Goal: Task Accomplishment & Management: Use online tool/utility

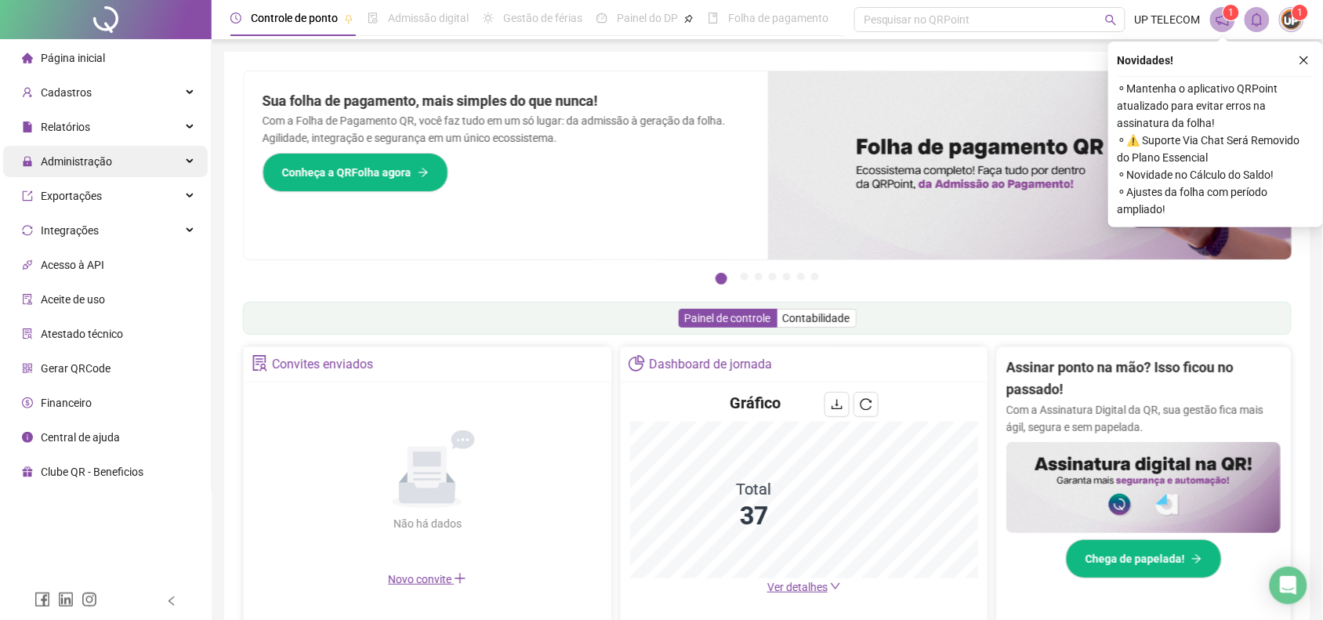
click at [119, 161] on div "Administração" at bounding box center [105, 161] width 205 height 31
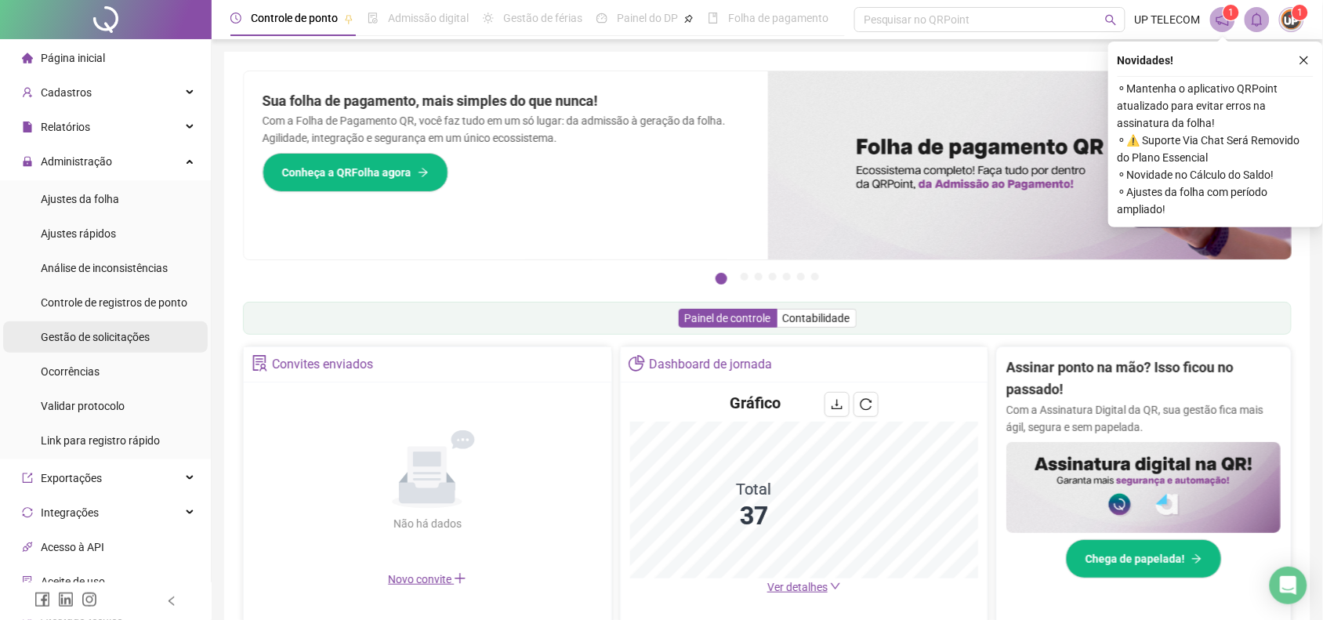
click at [119, 337] on span "Gestão de solicitações" at bounding box center [95, 337] width 109 height 13
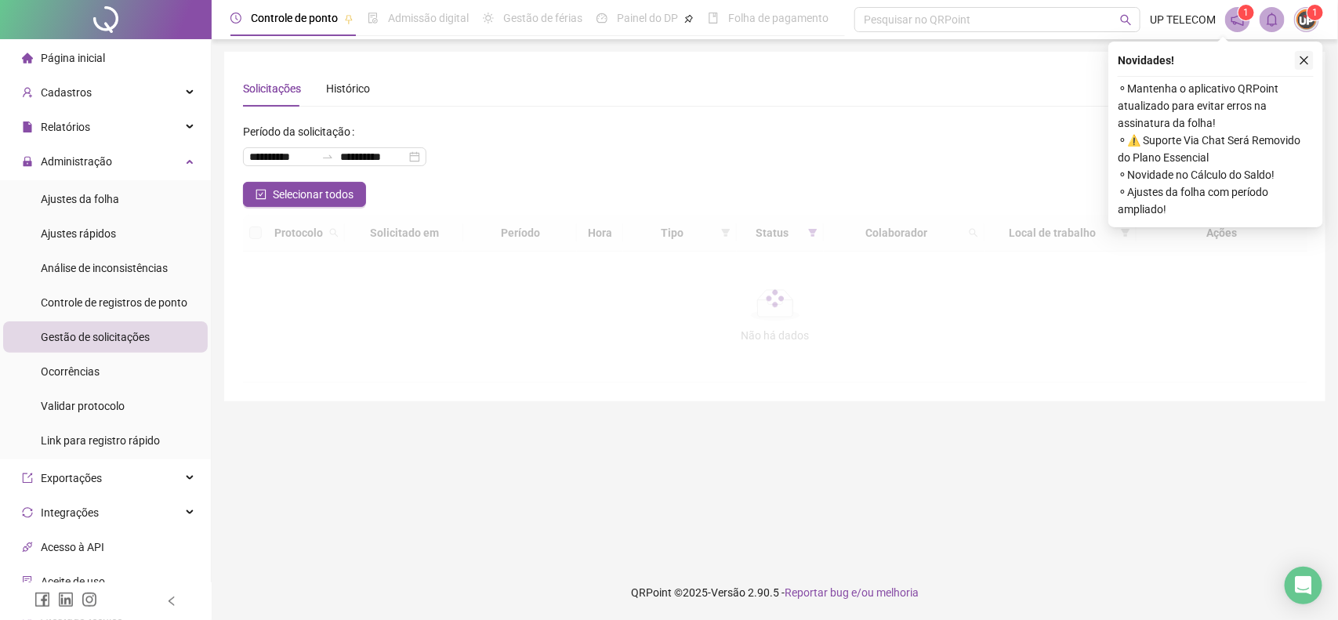
click at [1310, 55] on button "button" at bounding box center [1304, 60] width 19 height 19
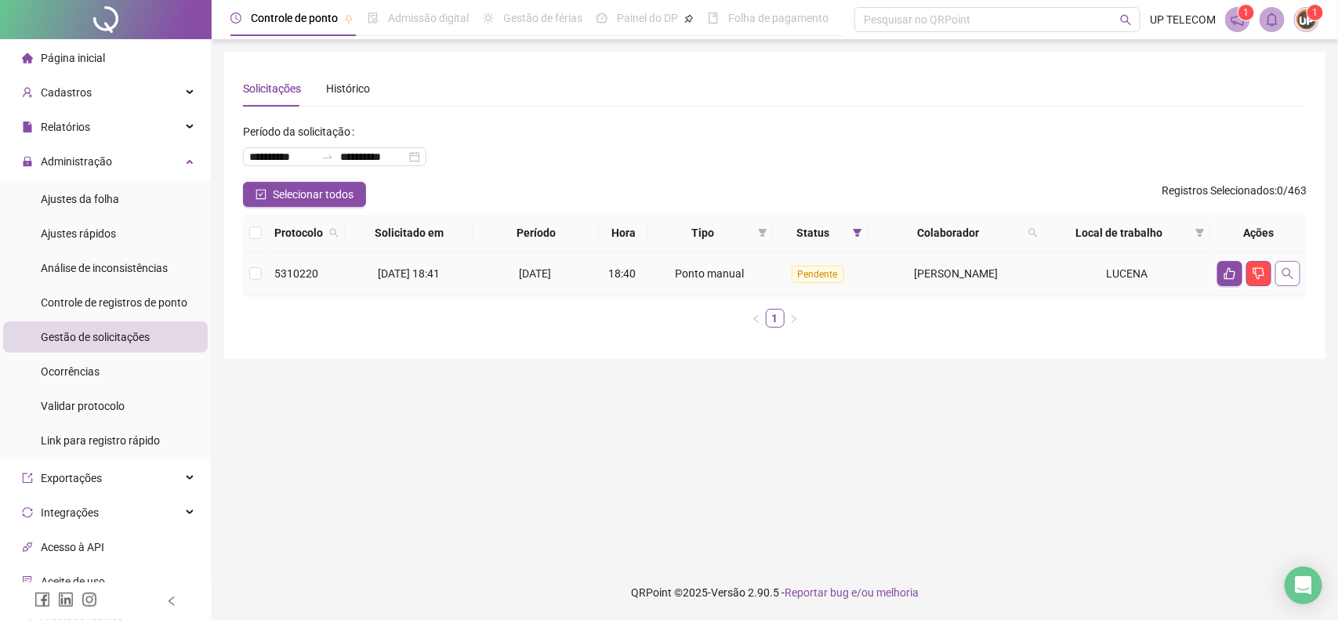
click at [1284, 273] on icon "search" at bounding box center [1287, 273] width 13 height 13
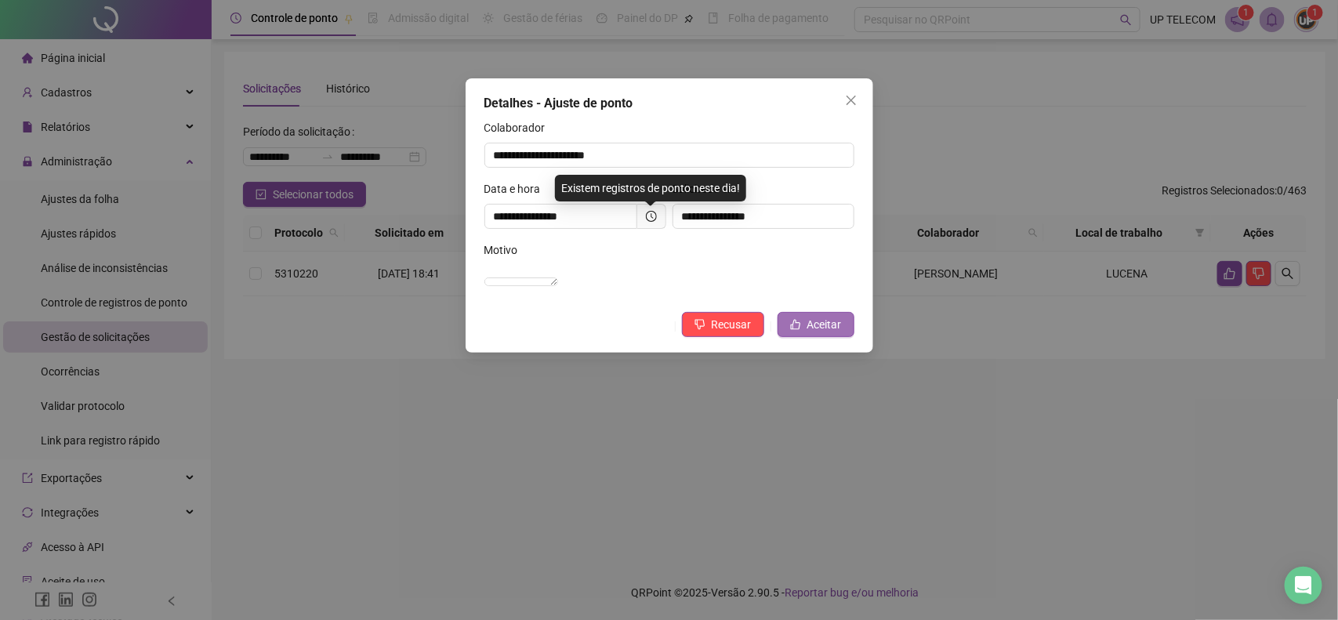
click at [784, 337] on button "Aceitar" at bounding box center [815, 324] width 77 height 25
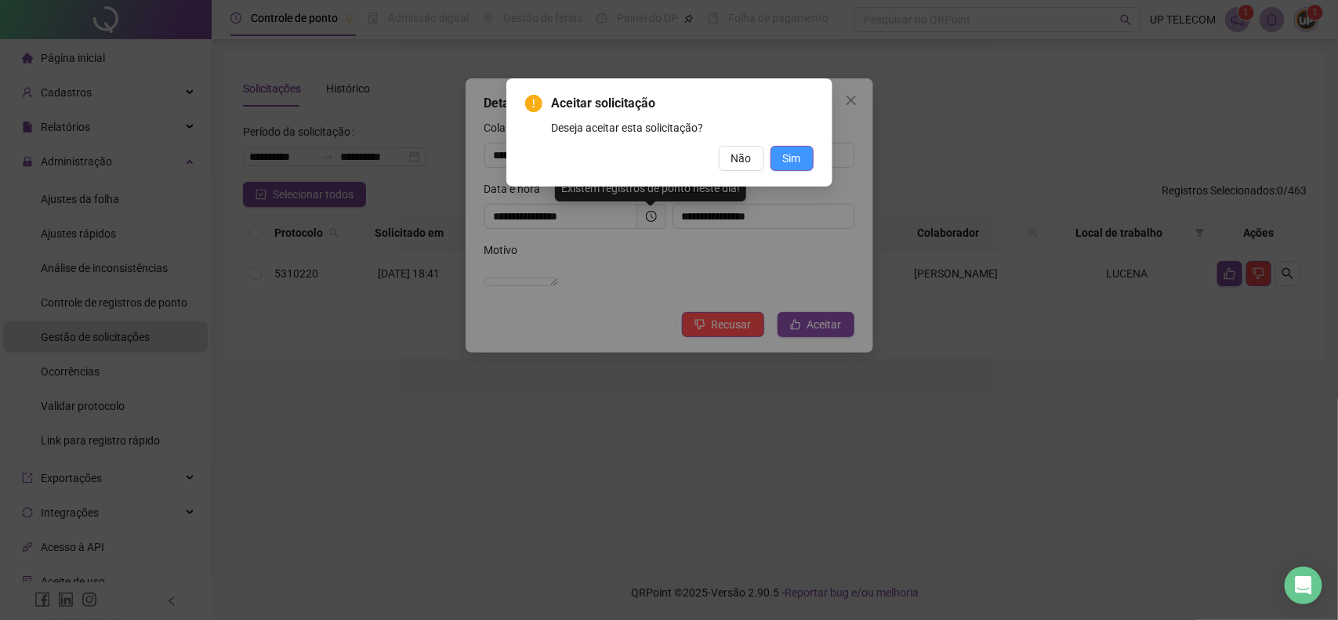
click at [784, 157] on span "Sim" at bounding box center [792, 158] width 18 height 17
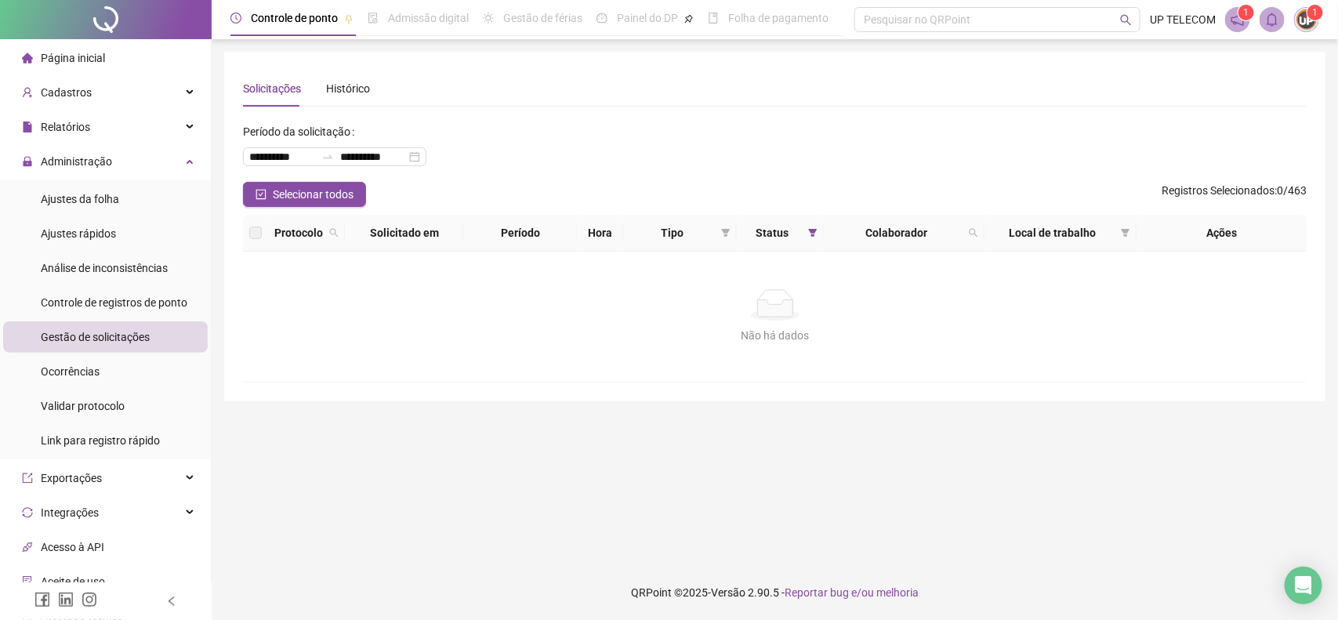
click at [59, 57] on span "Página inicial" at bounding box center [73, 58] width 64 height 13
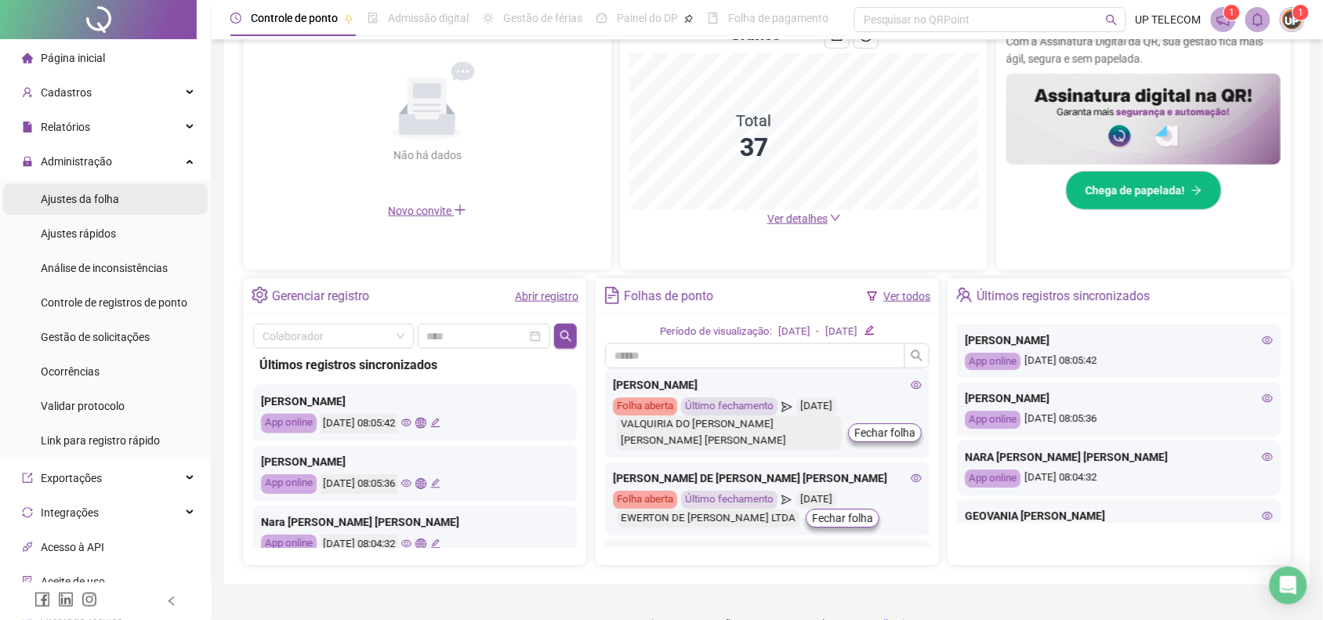
click at [89, 193] on span "Ajustes da folha" at bounding box center [80, 199] width 78 height 13
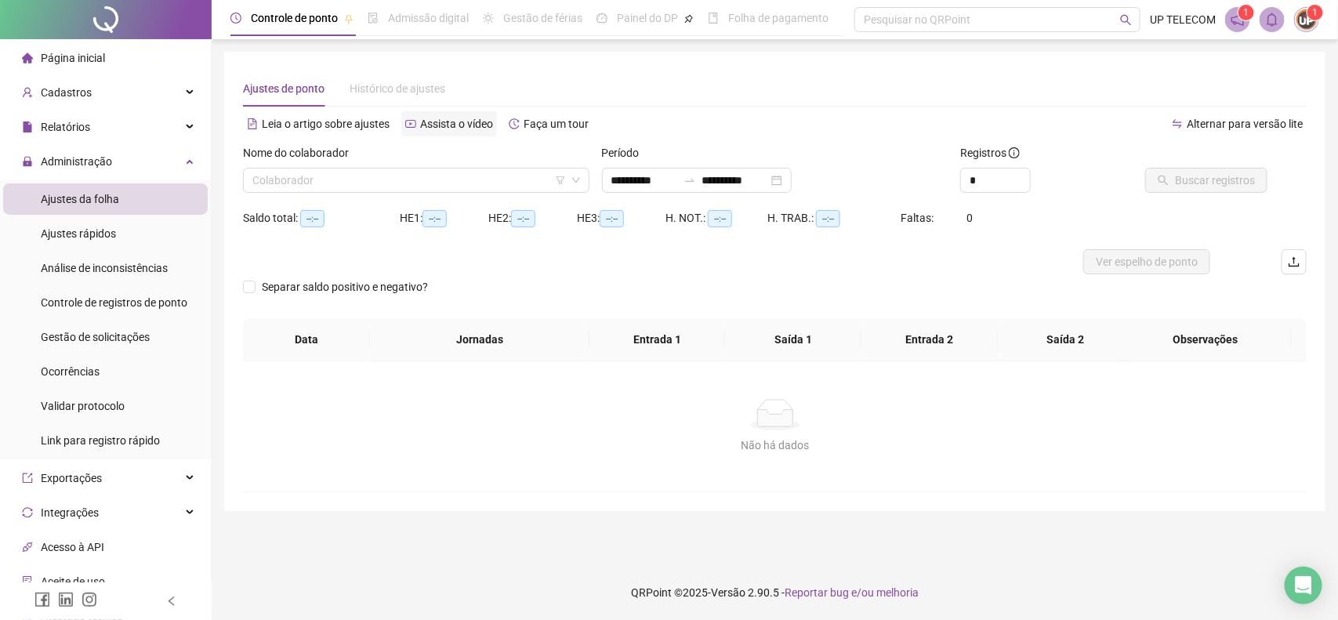
type input "**********"
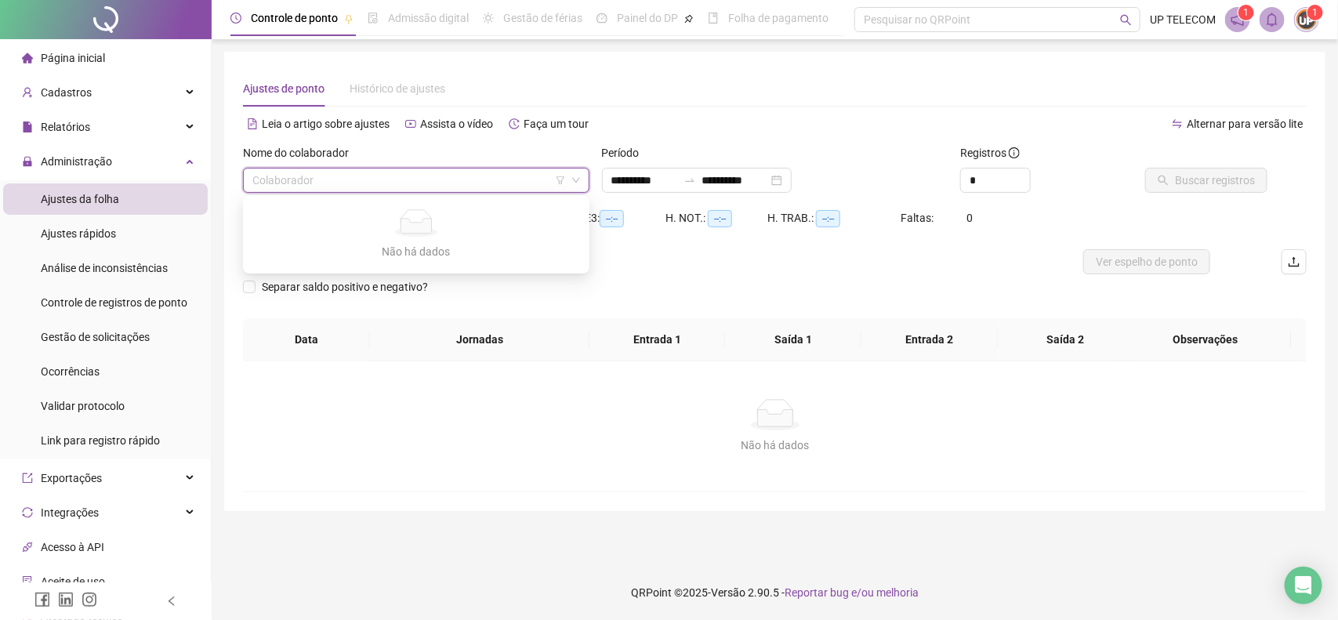
click at [350, 175] on input "search" at bounding box center [408, 180] width 313 height 24
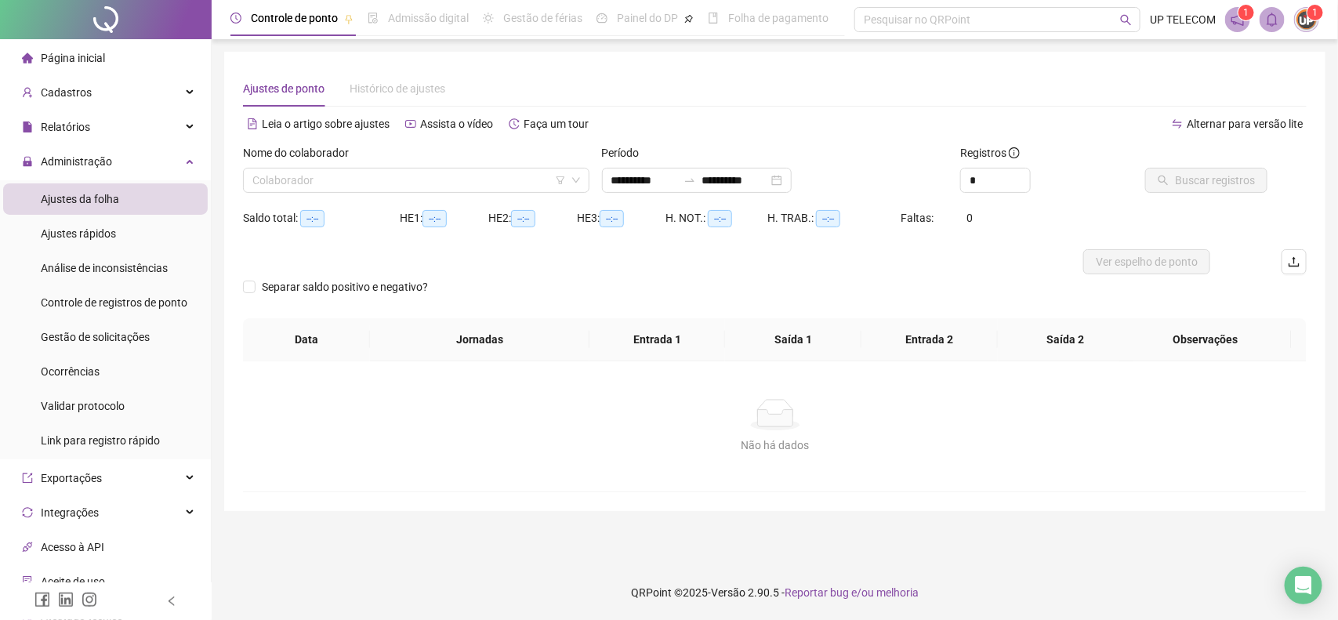
click at [263, 440] on div "Não há dados" at bounding box center [775, 445] width 1027 height 17
click at [95, 63] on span "Página inicial" at bounding box center [73, 58] width 64 height 13
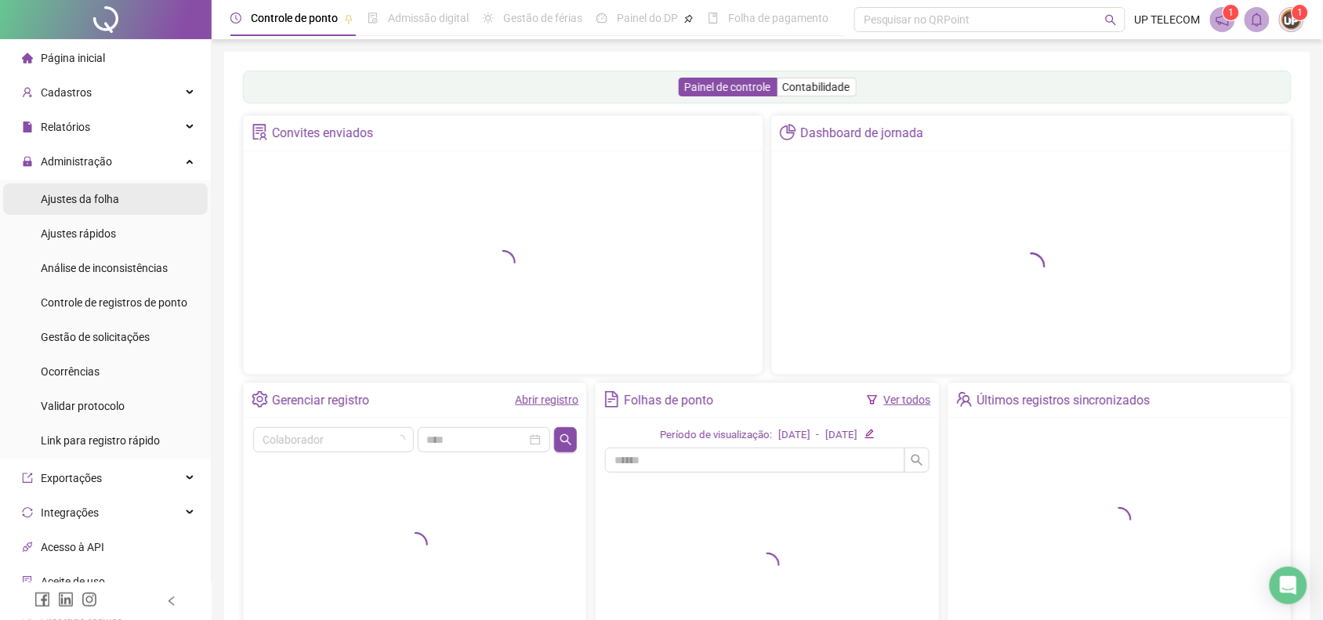
click at [57, 193] on span "Ajustes da folha" at bounding box center [80, 199] width 78 height 13
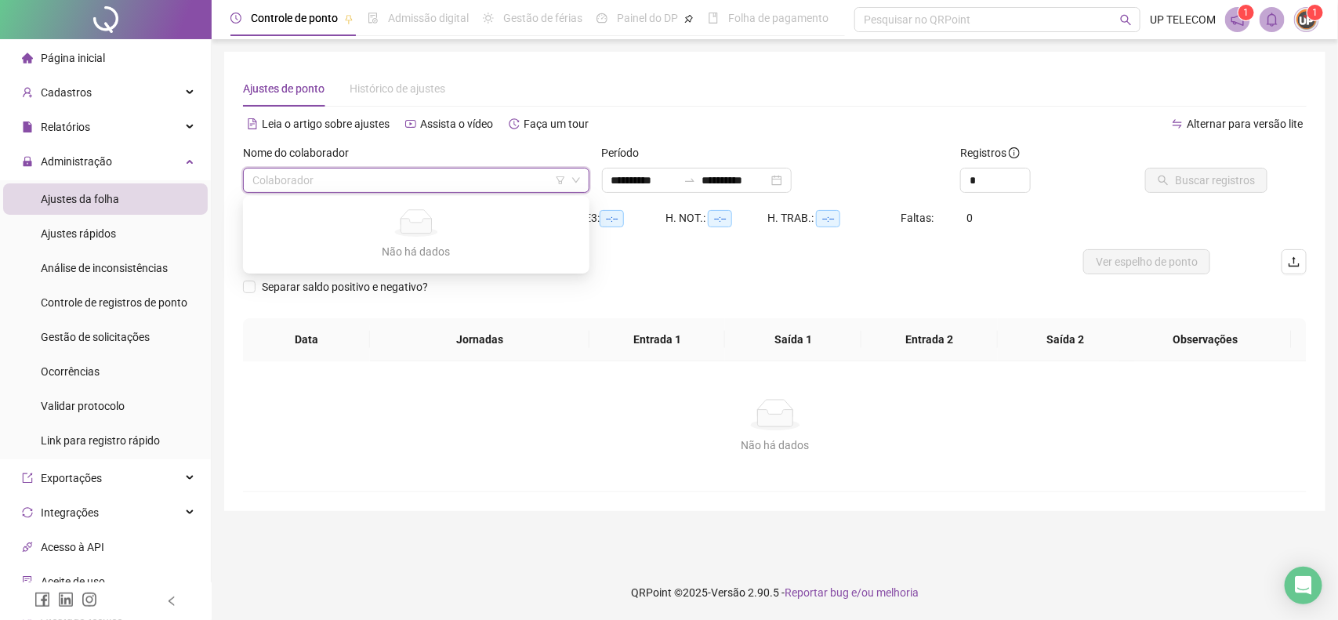
click at [269, 186] on input "search" at bounding box center [408, 180] width 313 height 24
type input "**********"
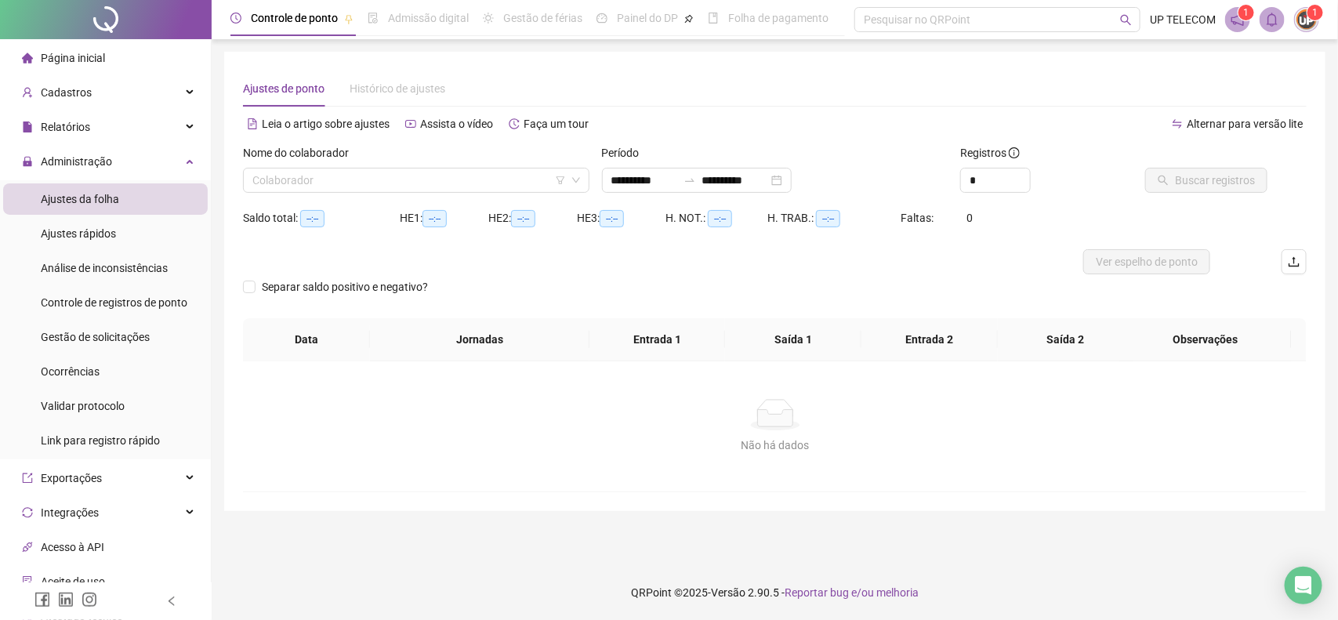
click at [79, 61] on span "Página inicial" at bounding box center [73, 58] width 64 height 13
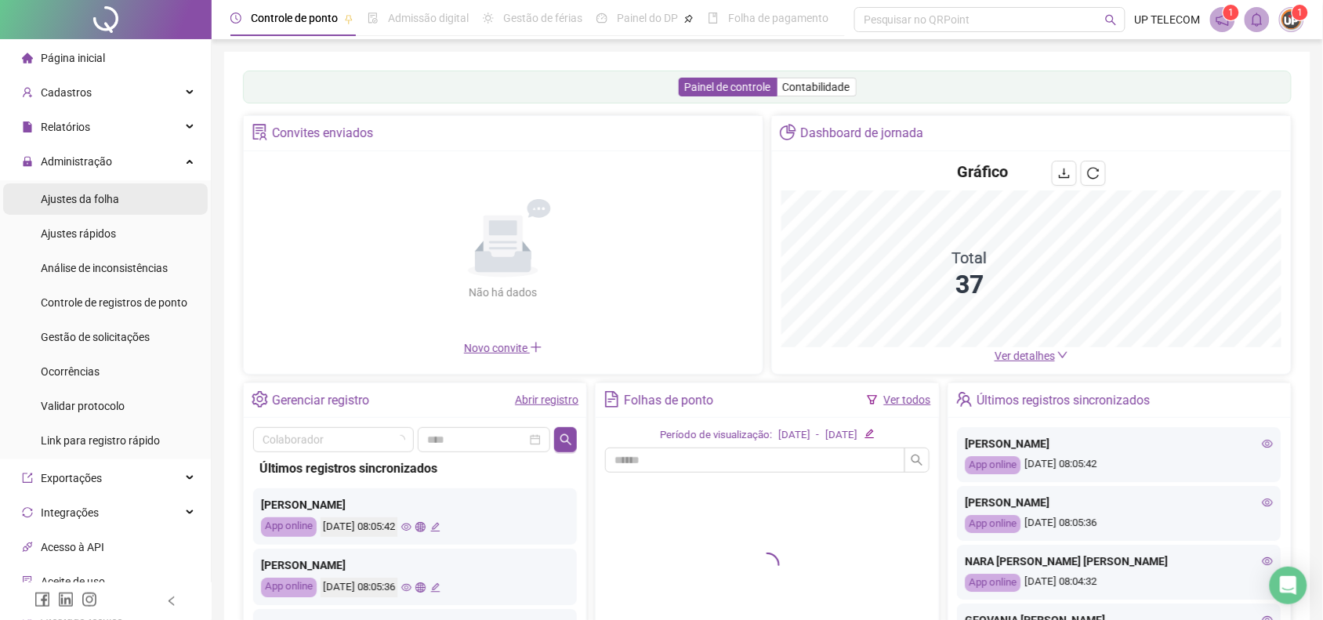
click at [100, 201] on span "Ajustes da folha" at bounding box center [80, 199] width 78 height 13
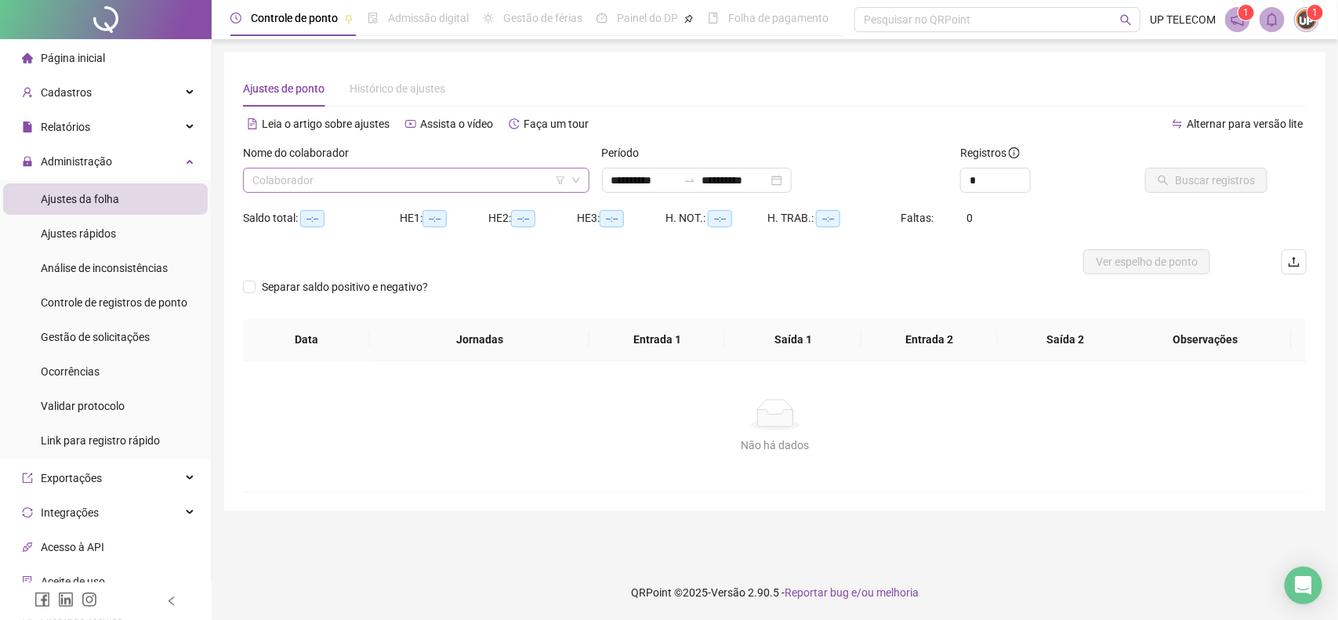
click at [414, 185] on input "search" at bounding box center [408, 180] width 313 height 24
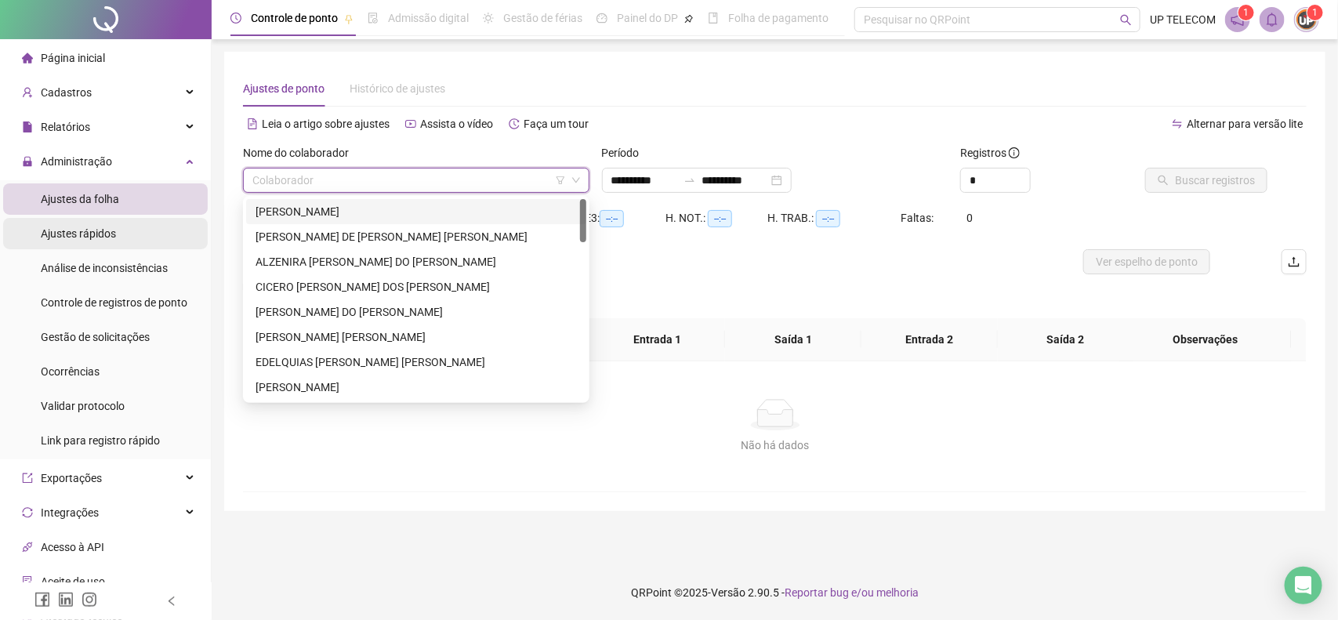
type input "**********"
drag, startPoint x: 273, startPoint y: 233, endPoint x: 643, endPoint y: 234, distance: 370.7
click at [273, 233] on div "[PERSON_NAME] DE [PERSON_NAME] [PERSON_NAME]" at bounding box center [415, 236] width 321 height 17
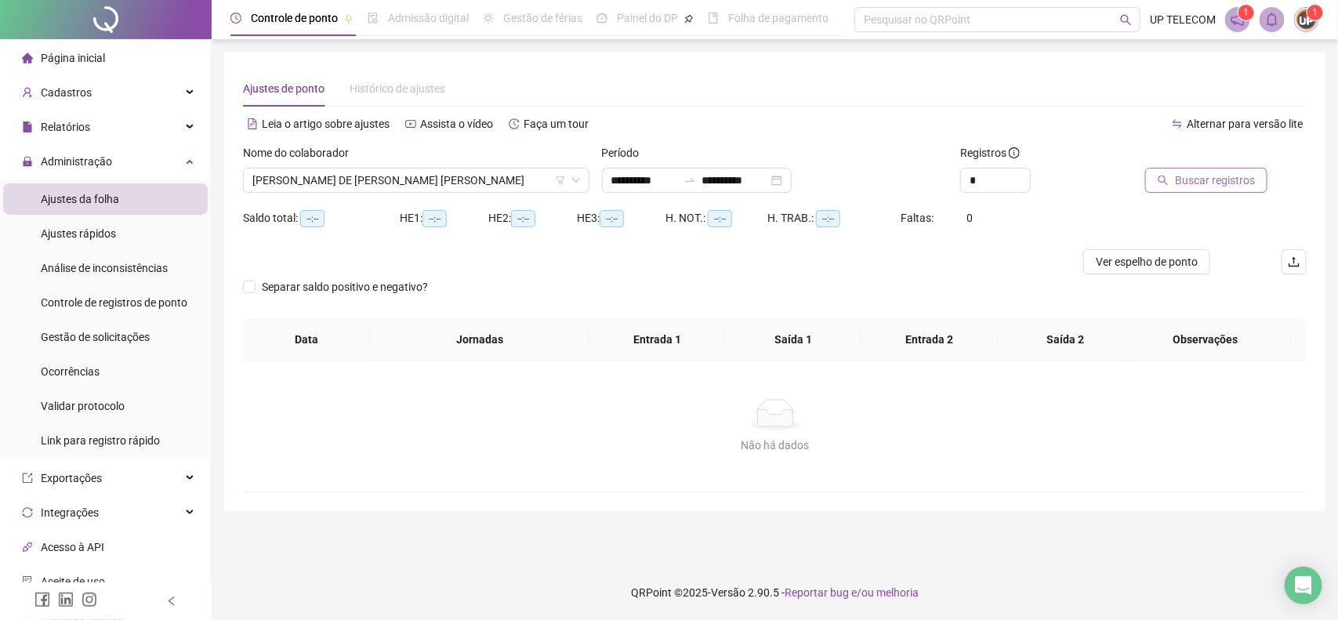
click at [1225, 186] on span "Buscar registros" at bounding box center [1215, 180] width 80 height 17
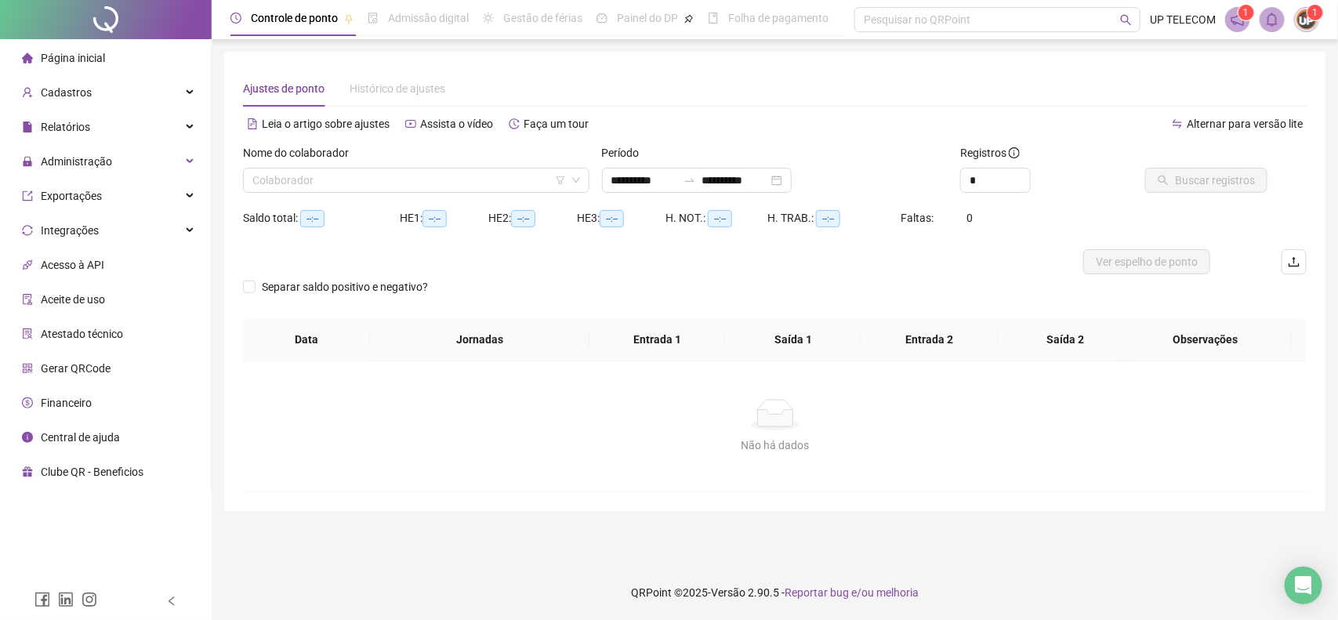
type input "**********"
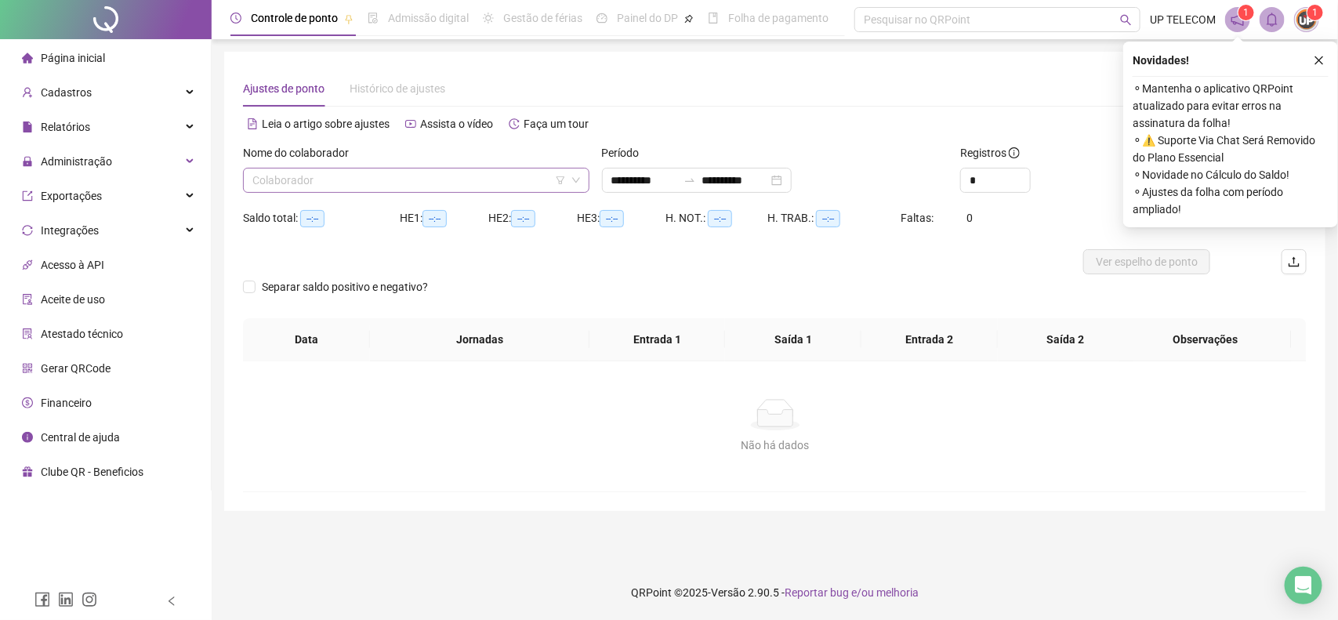
click at [436, 181] on input "search" at bounding box center [408, 180] width 313 height 24
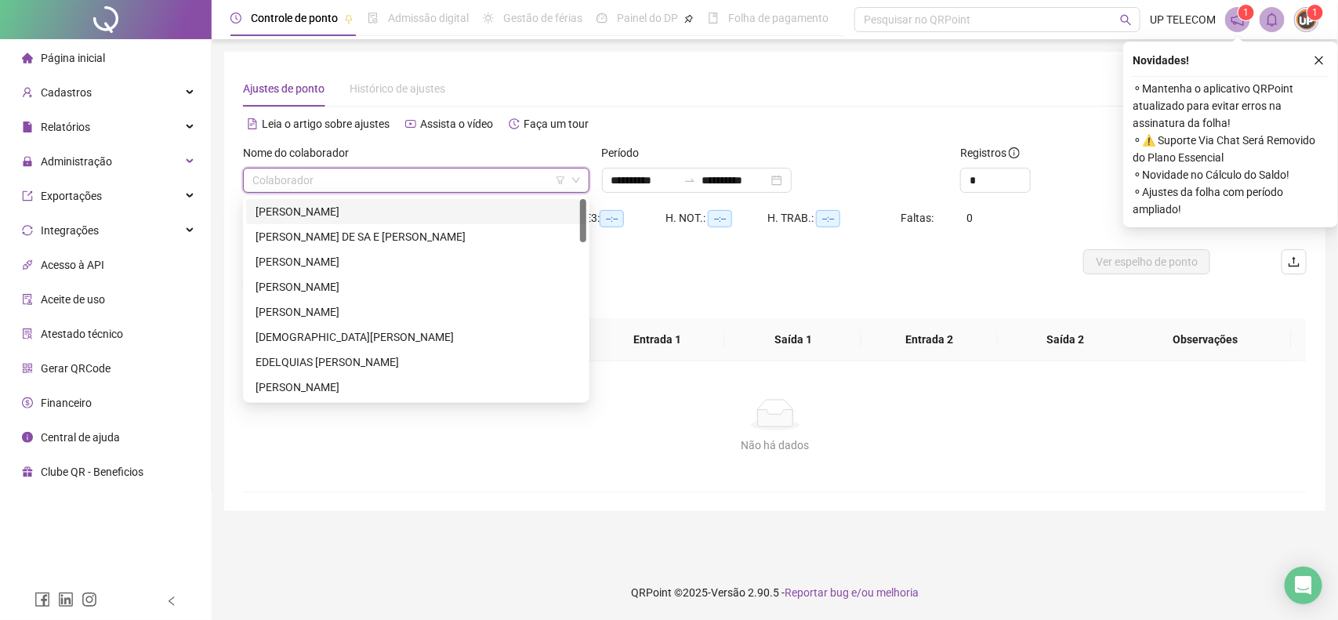
click at [346, 203] on div "[PERSON_NAME]" at bounding box center [415, 211] width 321 height 17
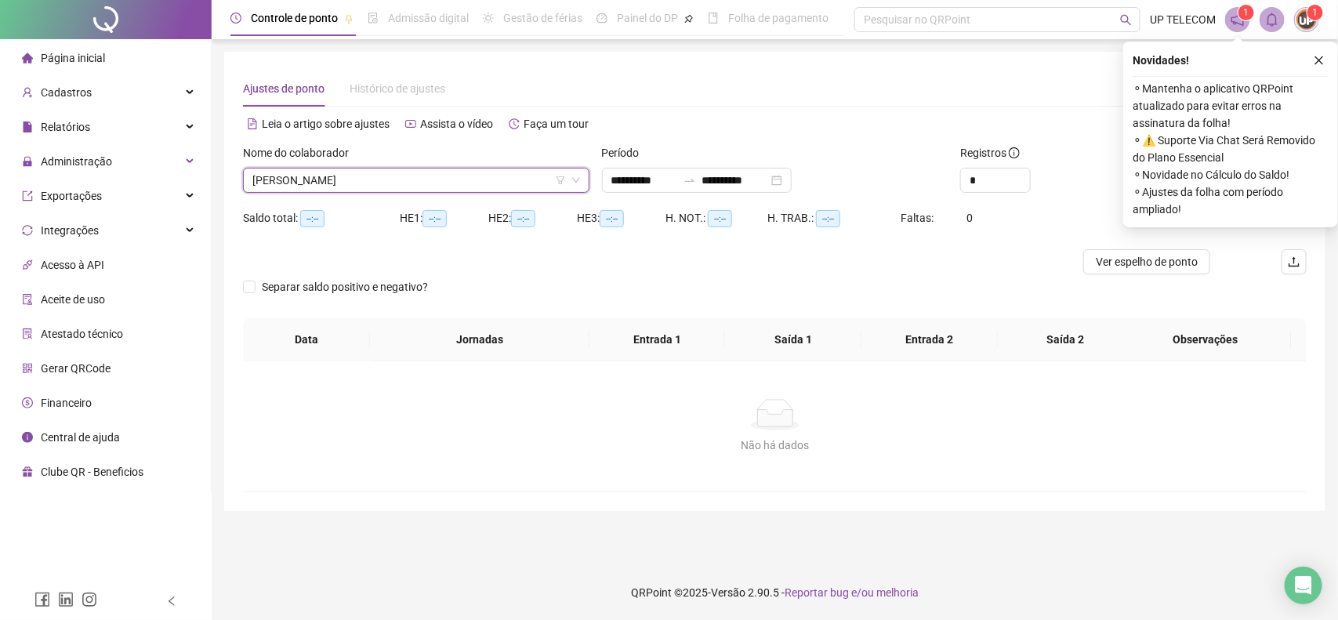
click at [1306, 60] on div "Novidades !" at bounding box center [1230, 60] width 196 height 19
click at [1321, 56] on icon "close" at bounding box center [1318, 60] width 11 height 11
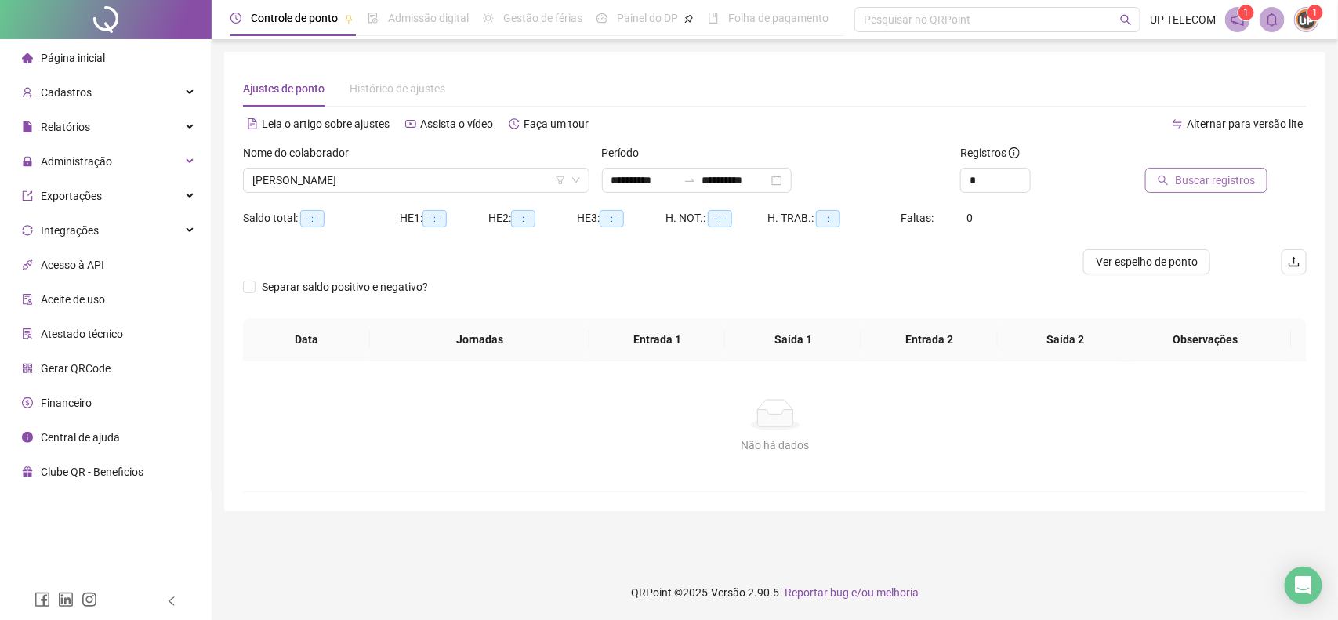
click at [1207, 184] on span "Buscar registros" at bounding box center [1215, 180] width 80 height 17
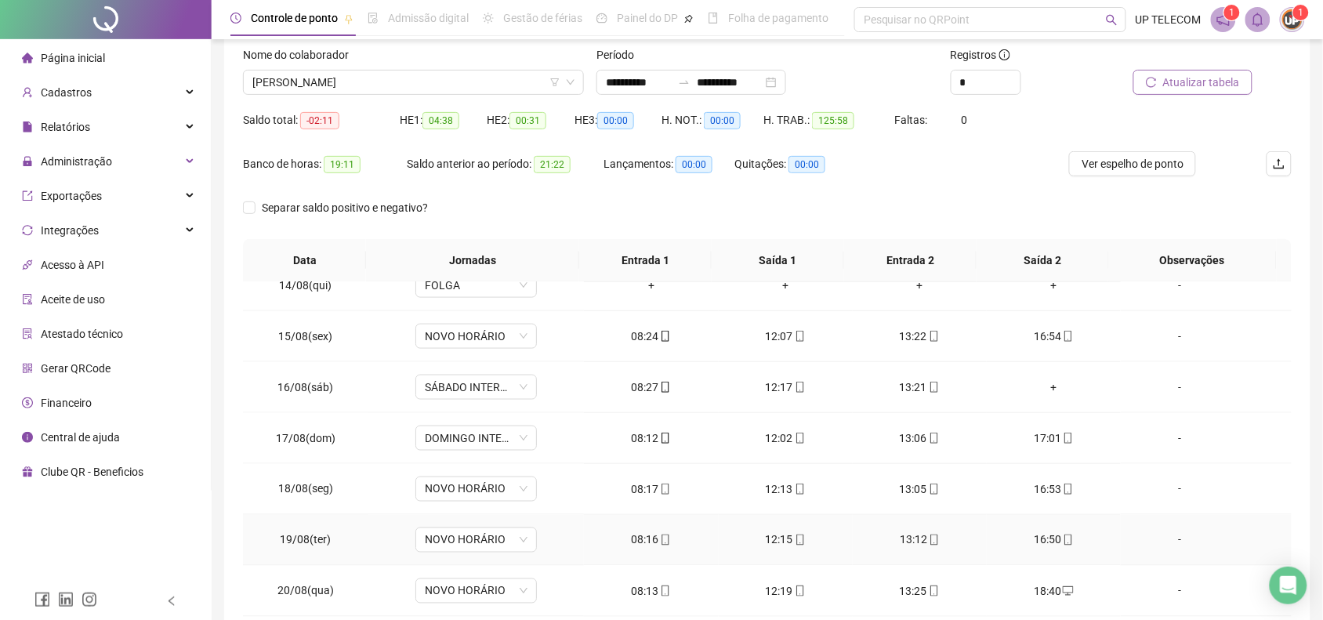
scroll to position [181, 0]
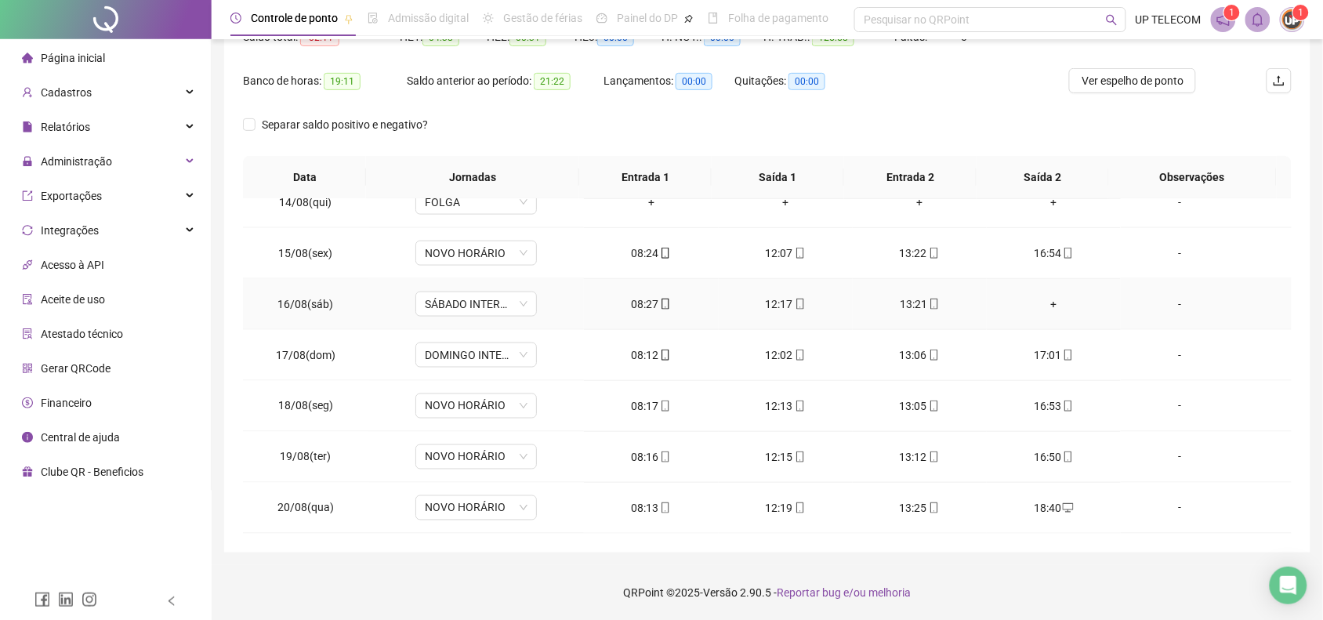
click at [1050, 303] on div "+" at bounding box center [1053, 303] width 109 height 17
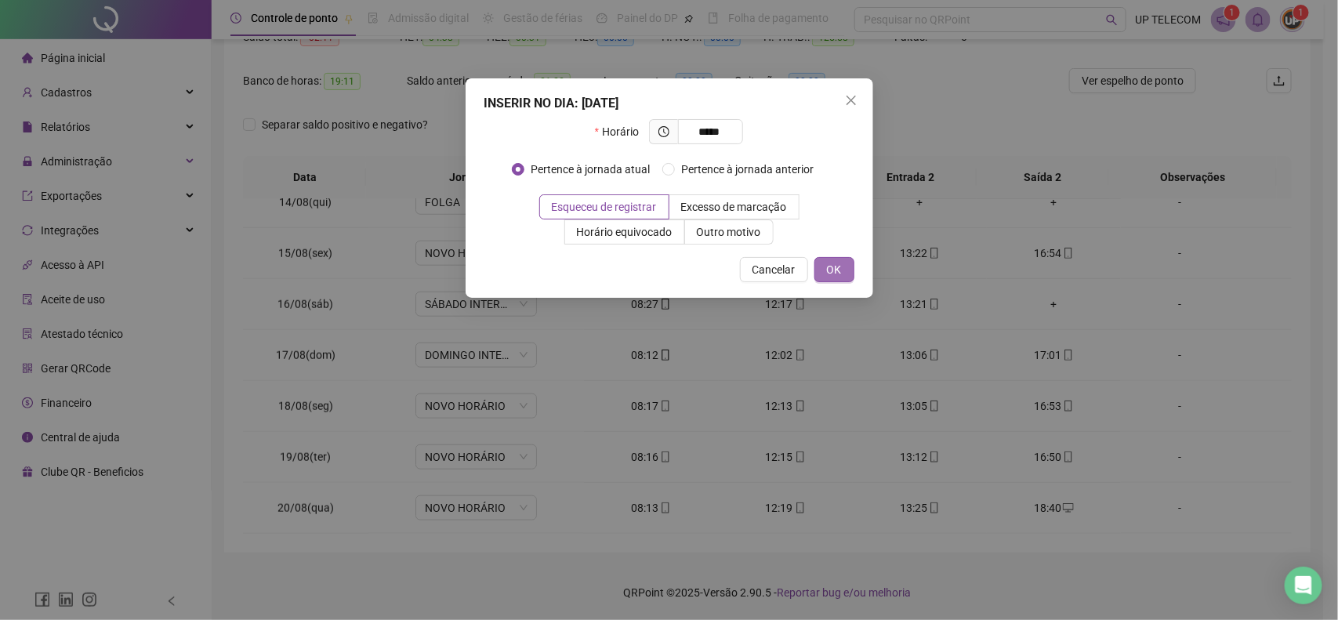
type input "*****"
click at [839, 261] on span "OK" at bounding box center [834, 269] width 15 height 17
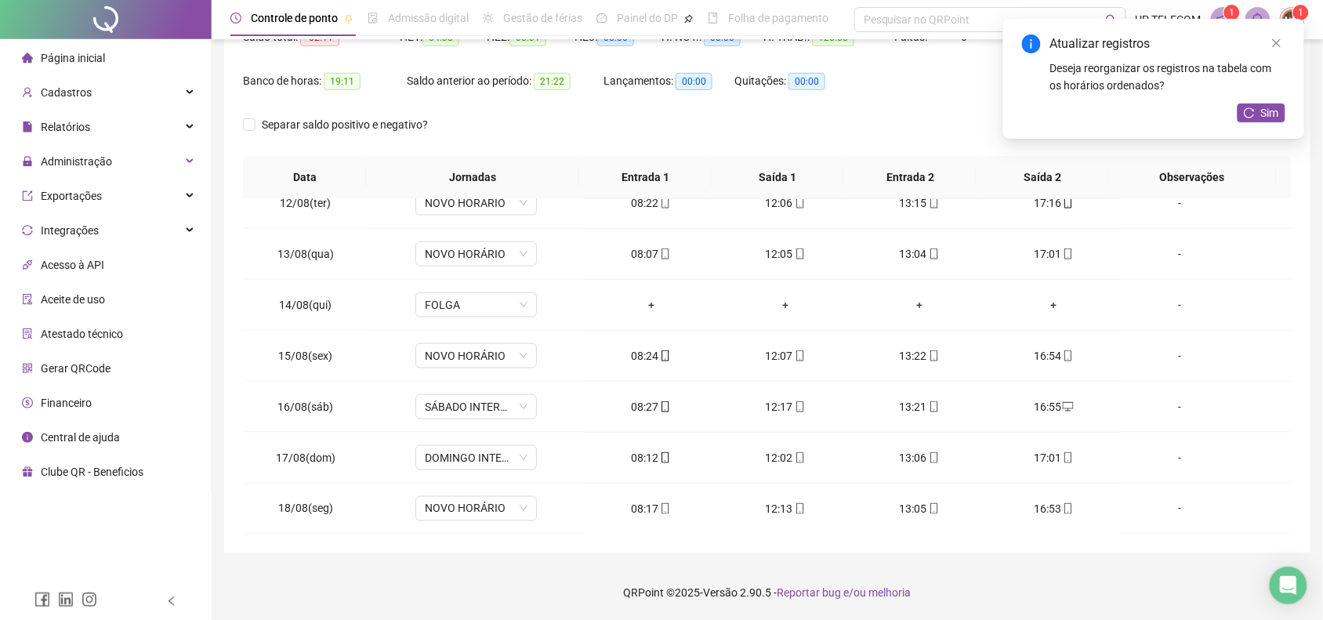
scroll to position [491, 0]
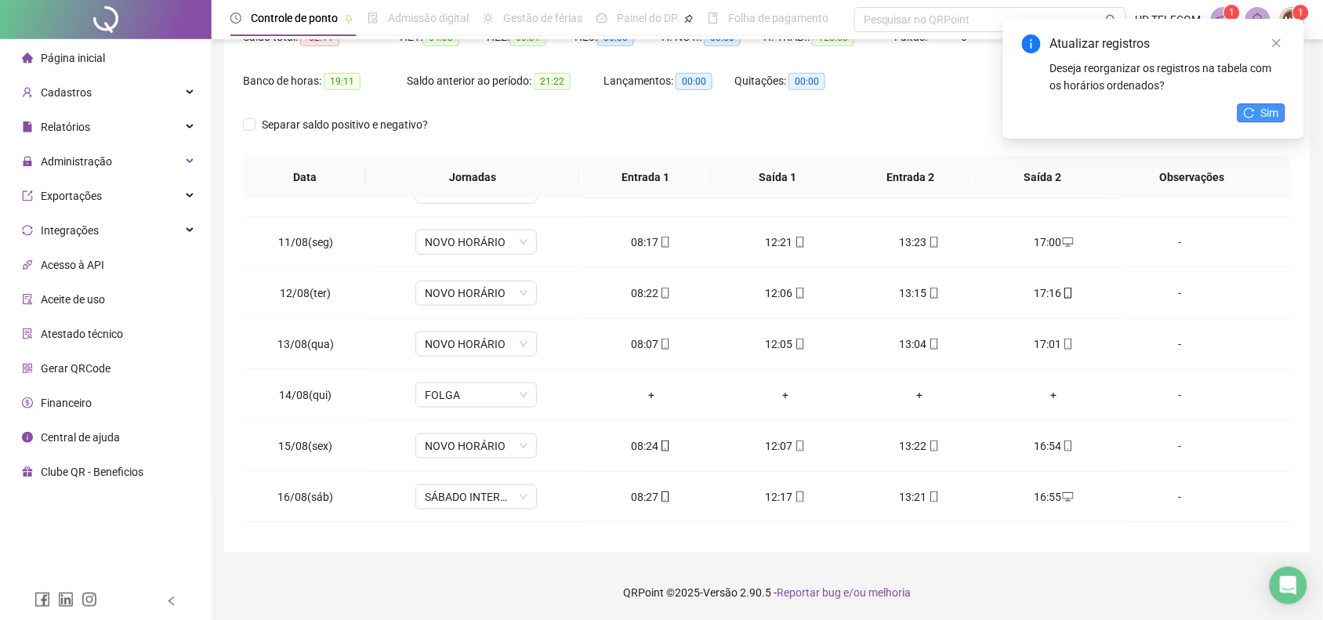
click at [1284, 112] on button "Sim" at bounding box center [1261, 112] width 48 height 19
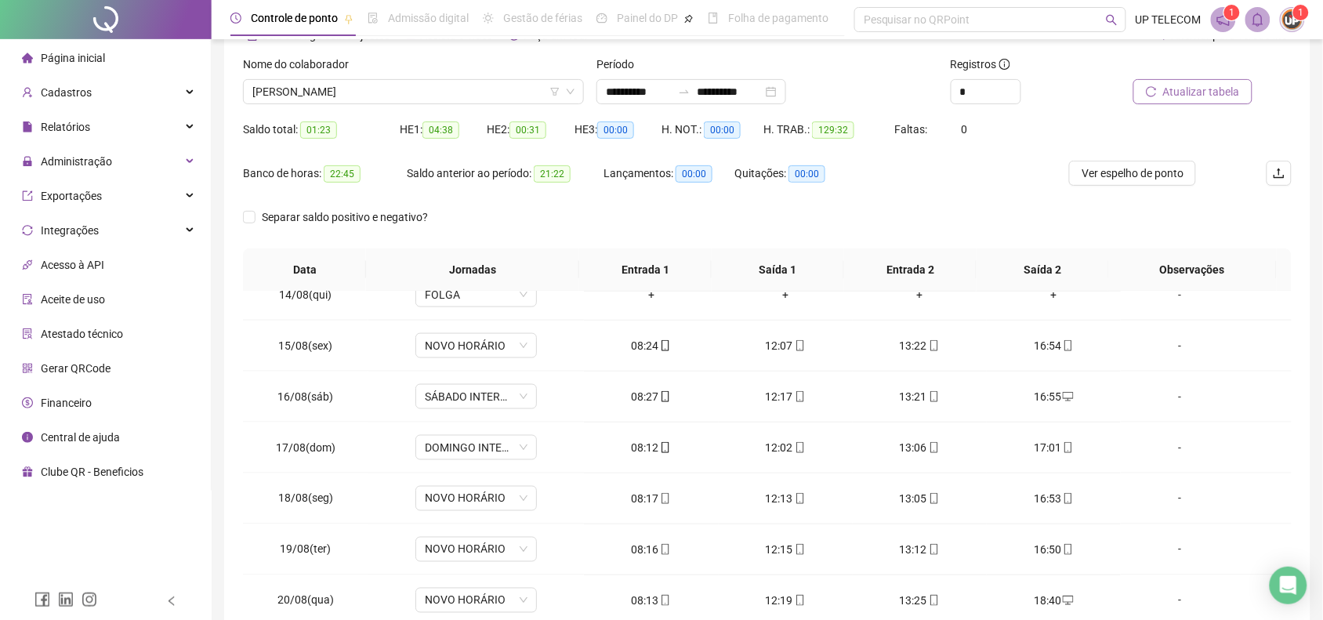
scroll to position [0, 0]
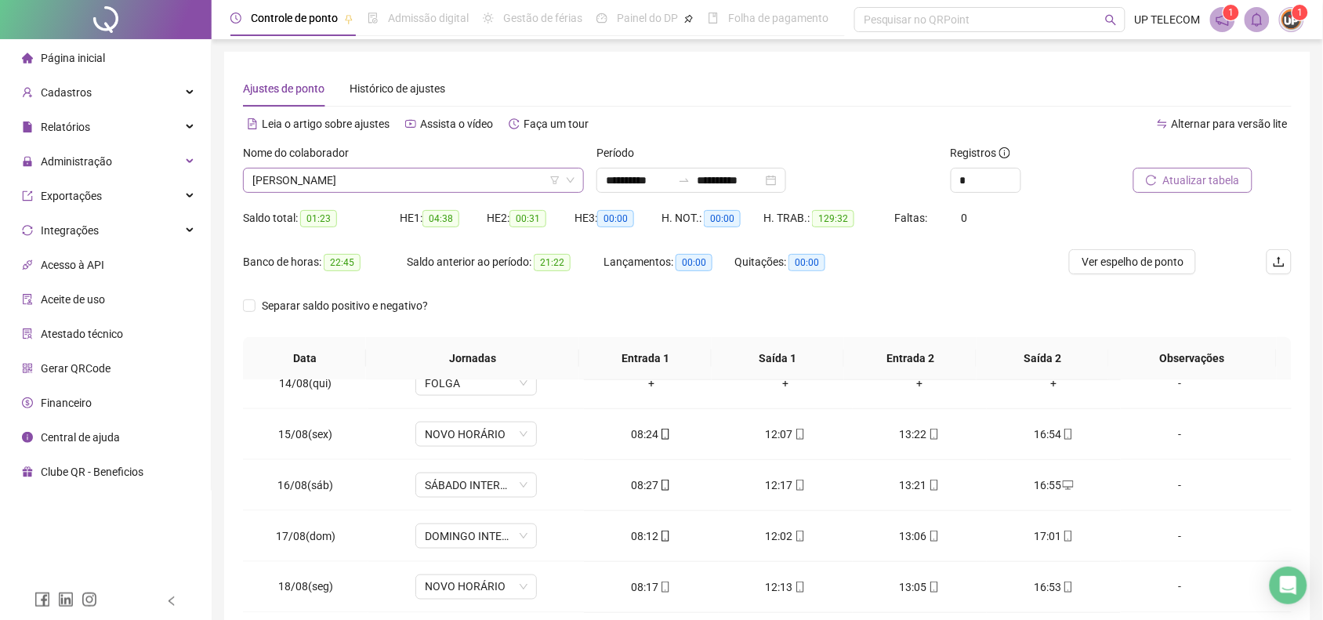
click at [376, 168] on span "[PERSON_NAME]" at bounding box center [413, 180] width 322 height 24
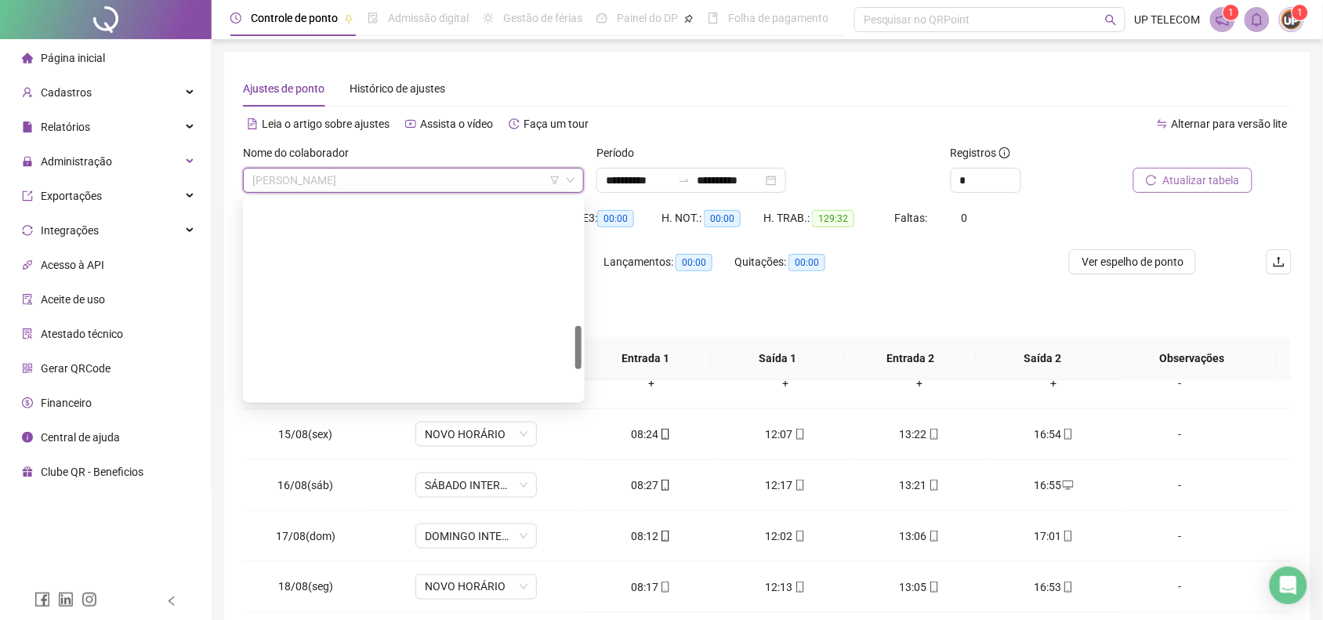
scroll to position [726, 0]
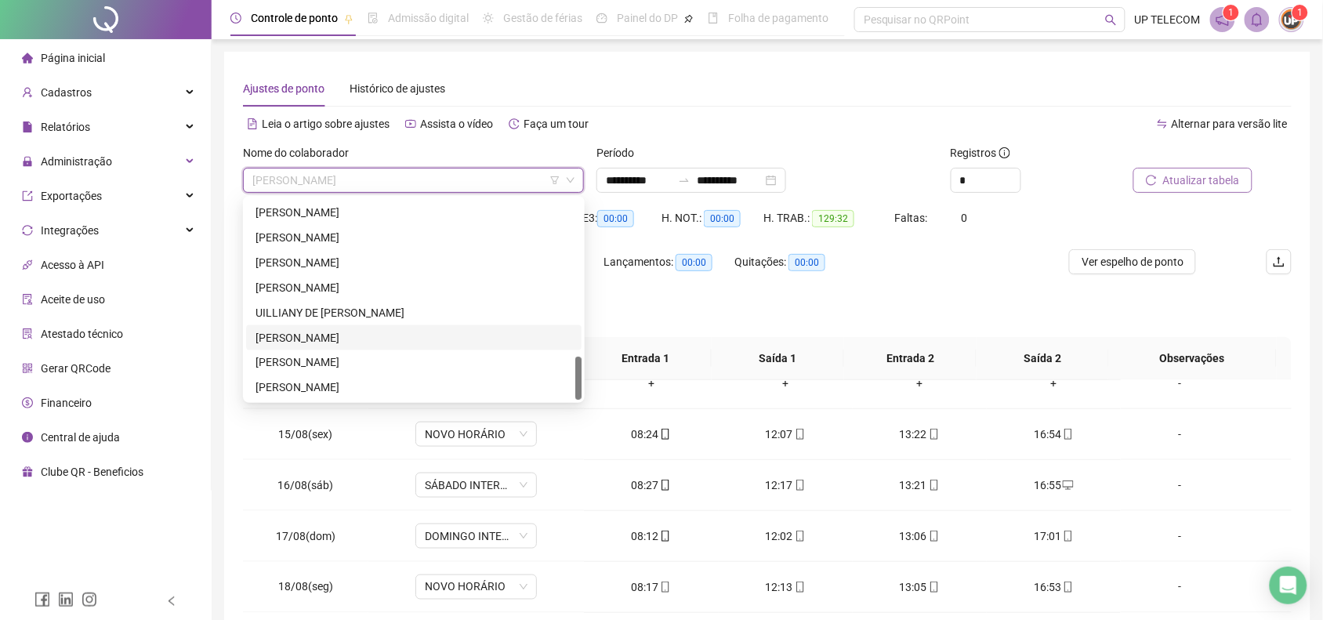
click at [385, 334] on div "VALERIA DA SILVA SEBASTIAO" at bounding box center [413, 337] width 317 height 17
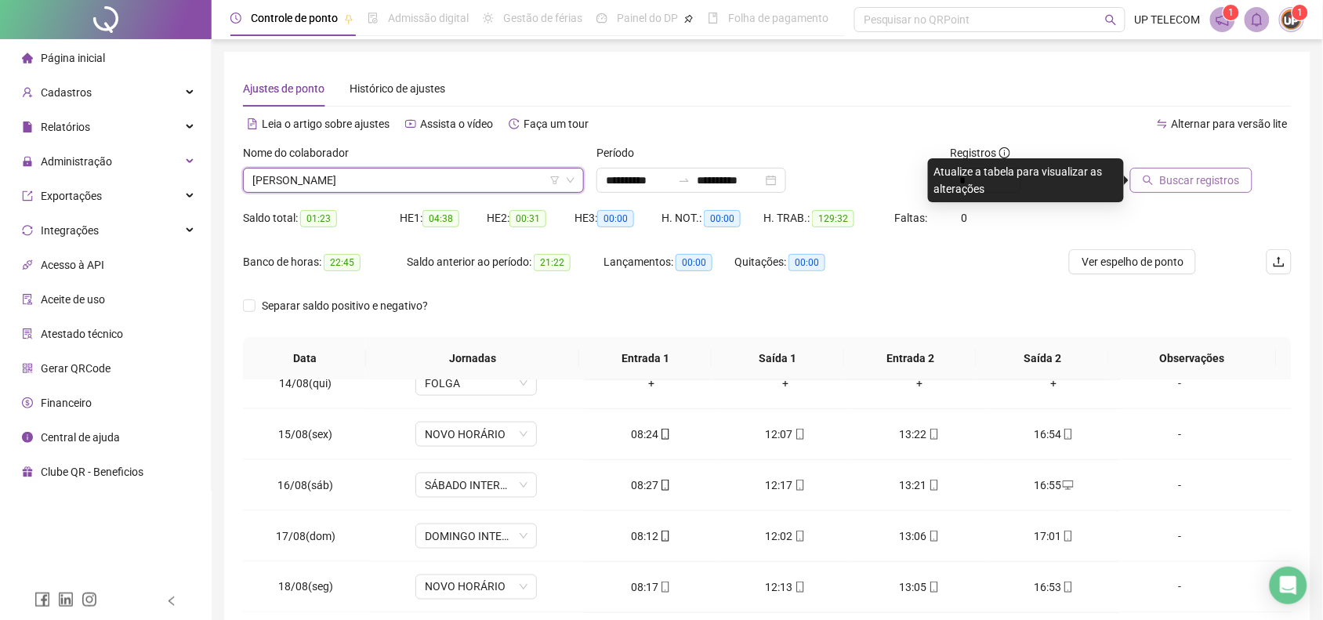
click at [1180, 178] on span "Buscar registros" at bounding box center [1200, 180] width 80 height 17
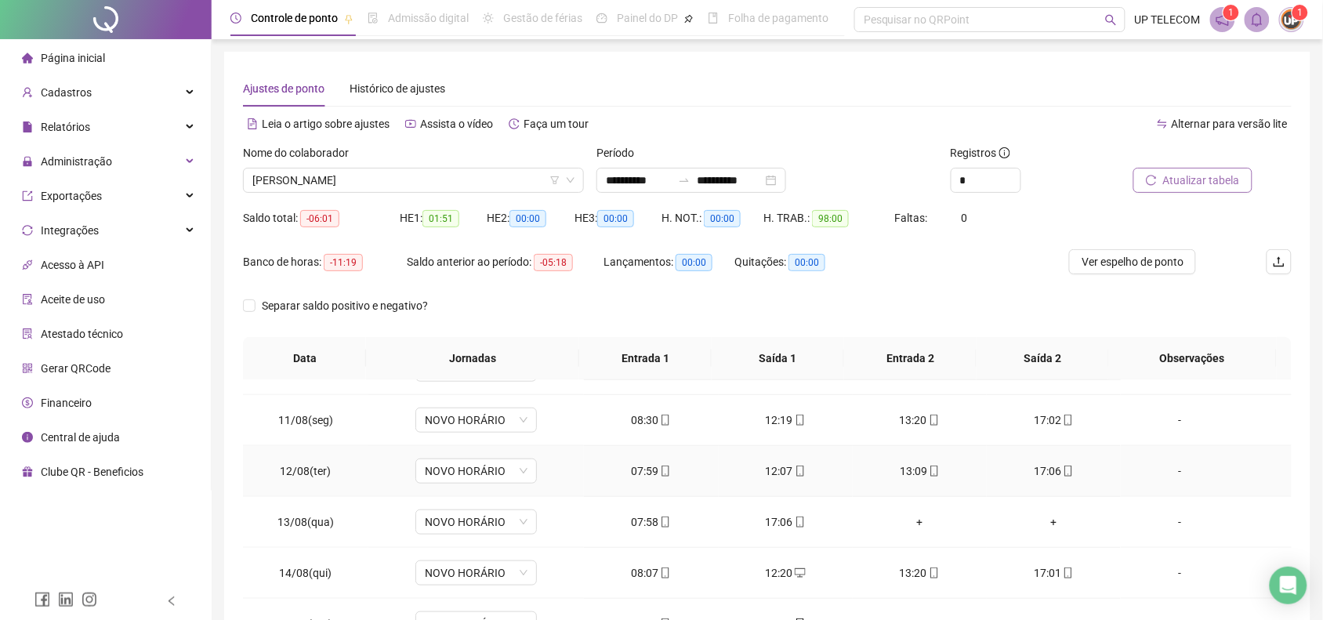
scroll to position [490, 0]
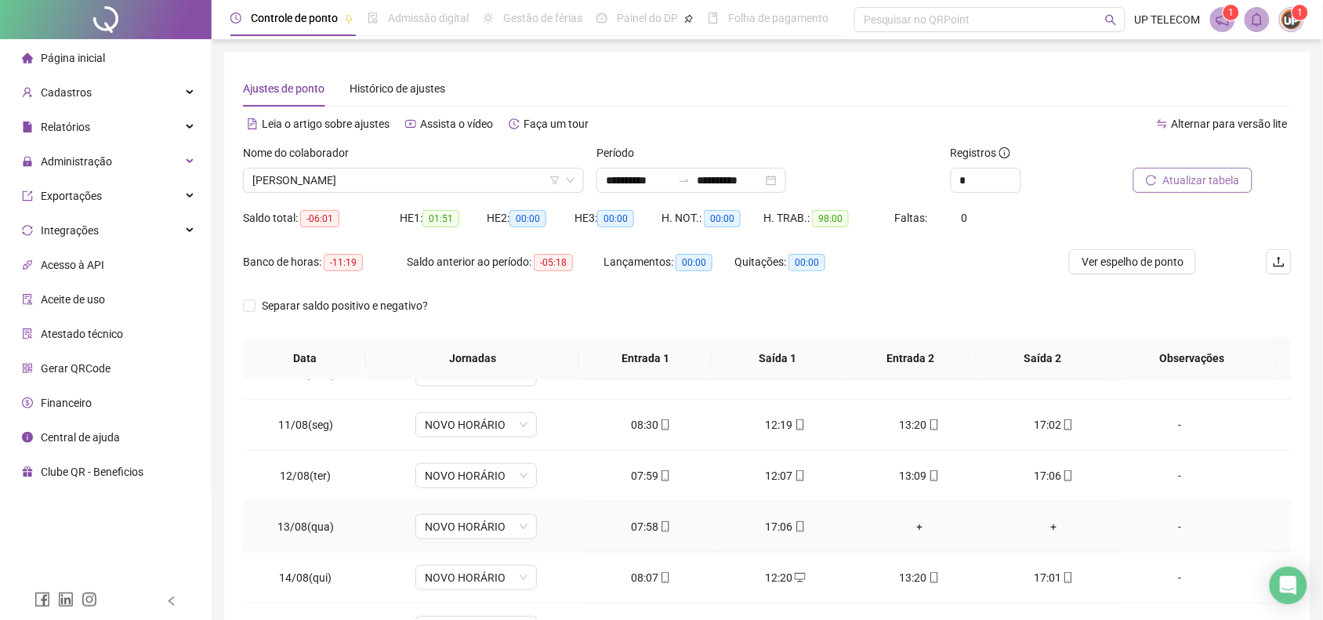
click at [925, 533] on div "+" at bounding box center [919, 526] width 109 height 17
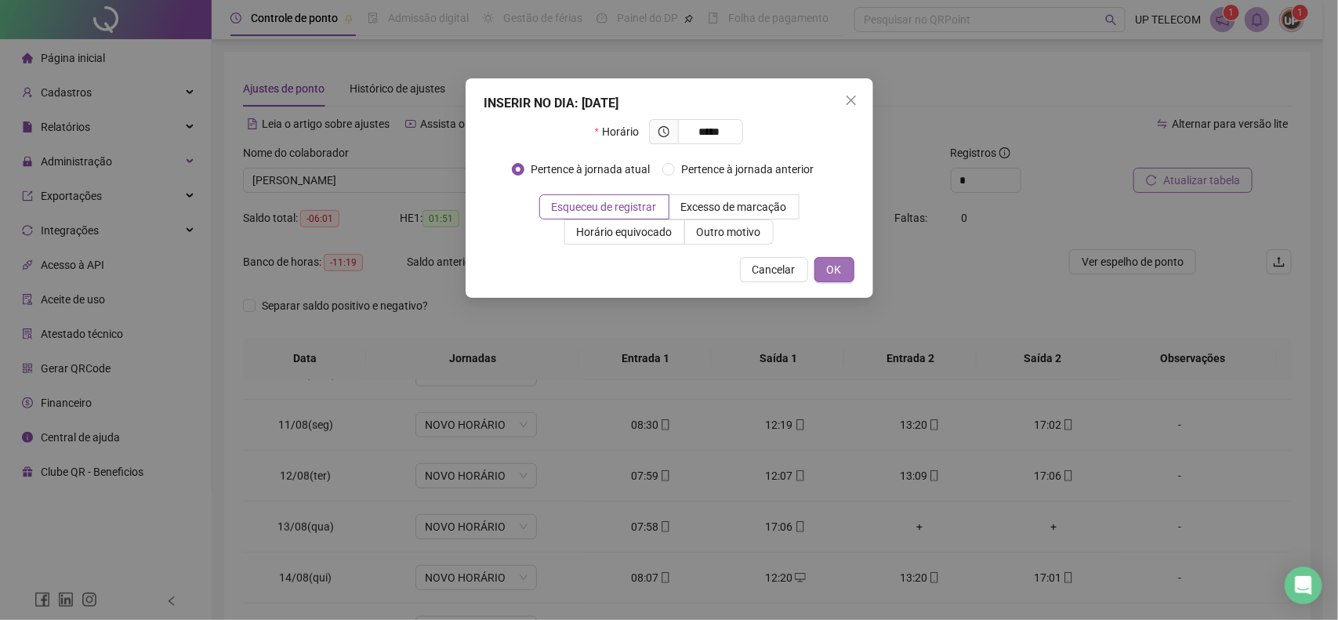
type input "*****"
click at [831, 261] on span "OK" at bounding box center [834, 269] width 15 height 17
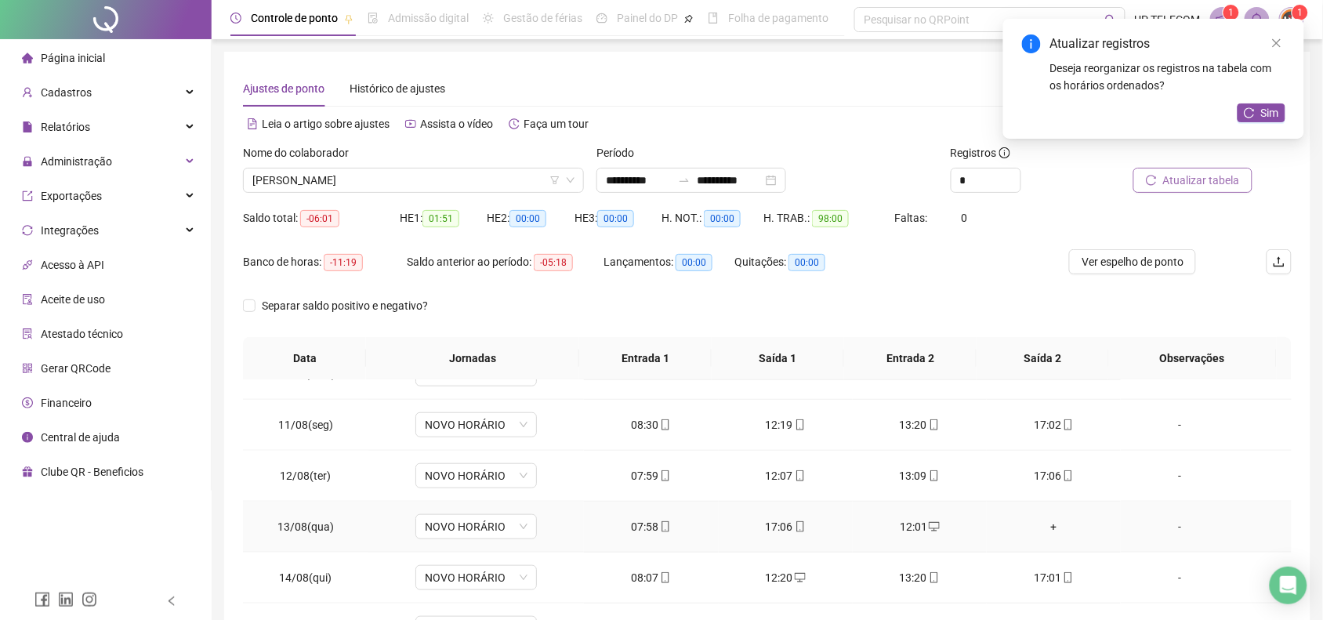
click at [1052, 531] on div "+" at bounding box center [1053, 526] width 109 height 17
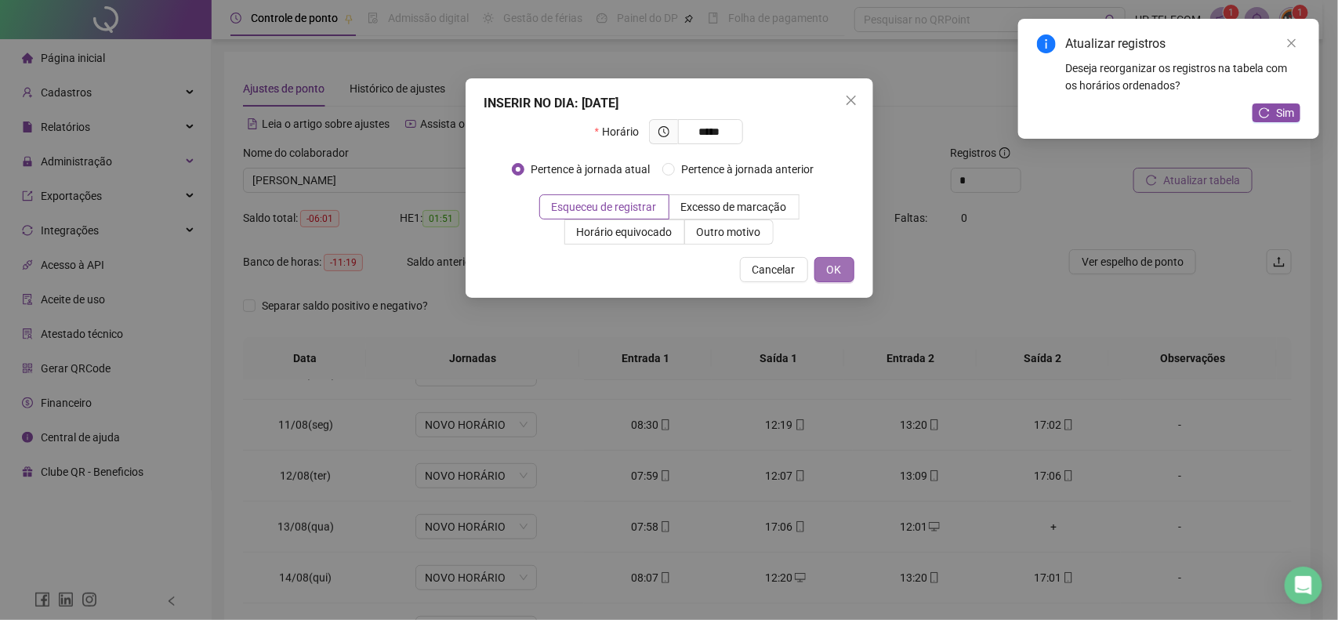
type input "*****"
click at [843, 263] on button "OK" at bounding box center [834, 269] width 40 height 25
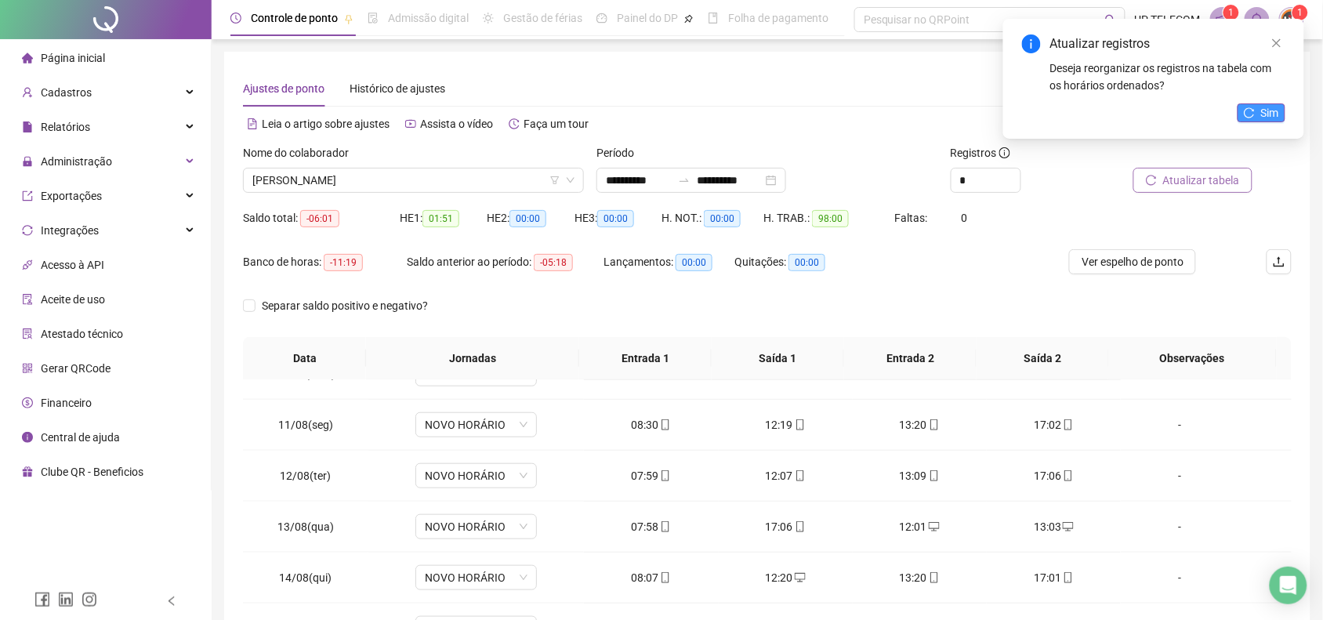
click at [1252, 110] on icon "reload" at bounding box center [1249, 112] width 11 height 11
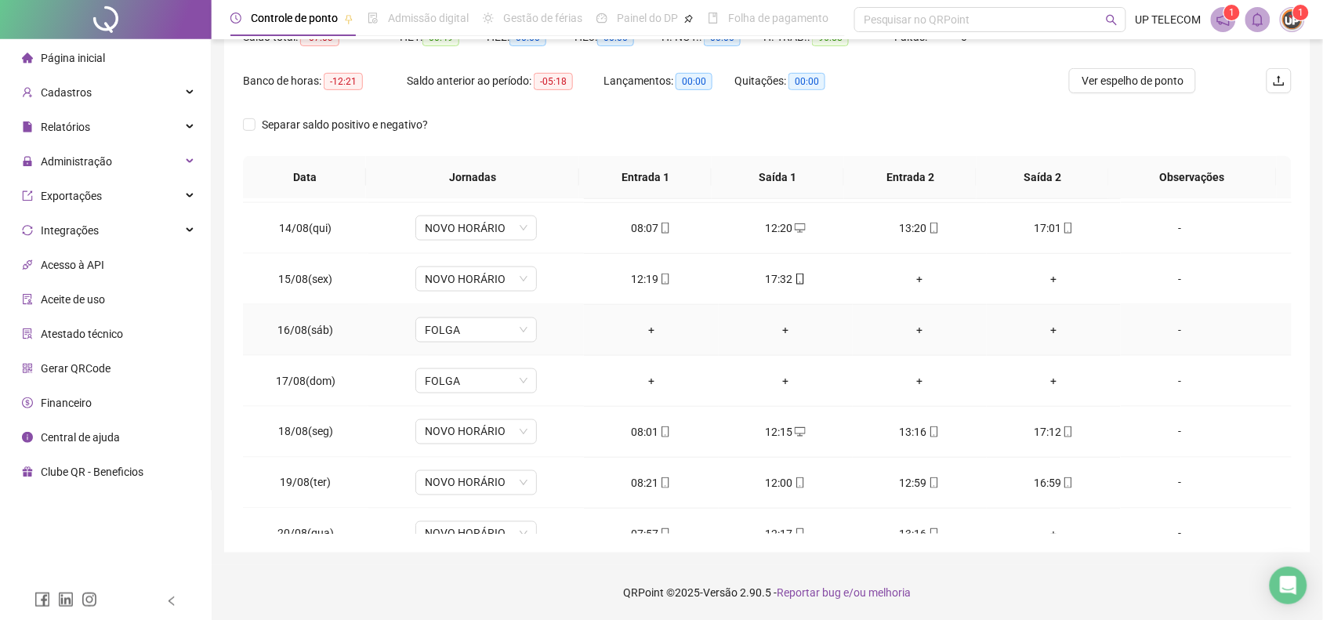
scroll to position [687, 0]
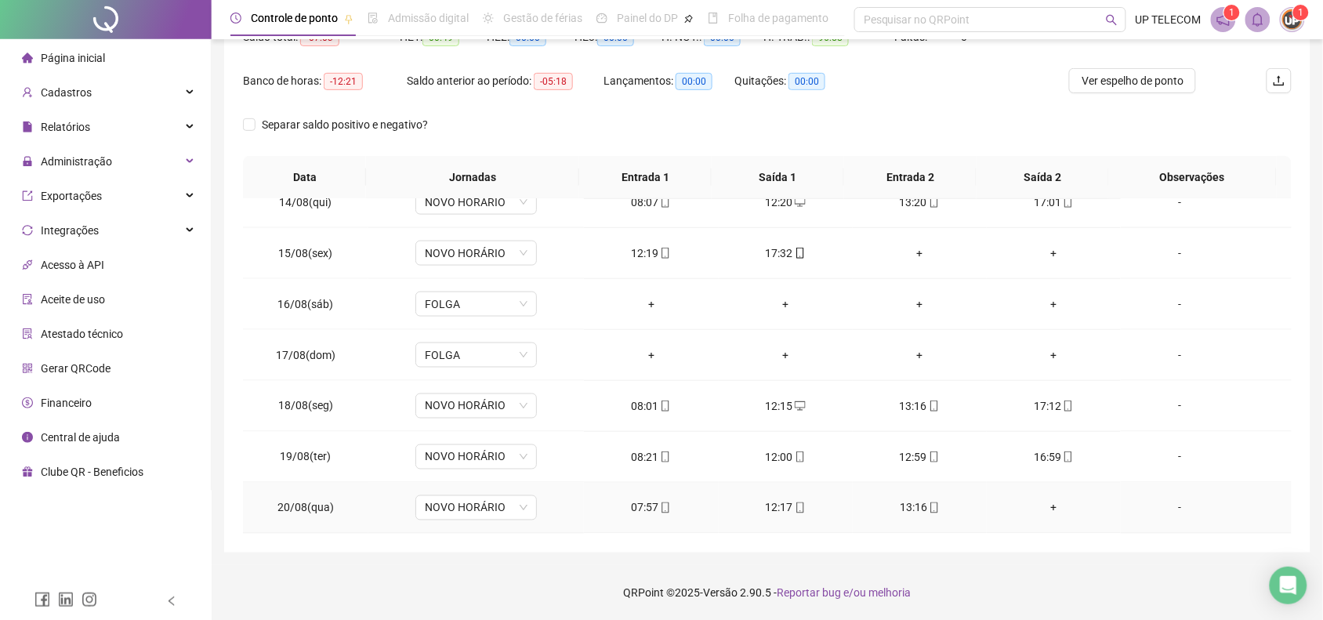
click at [1024, 510] on div "+" at bounding box center [1053, 507] width 109 height 17
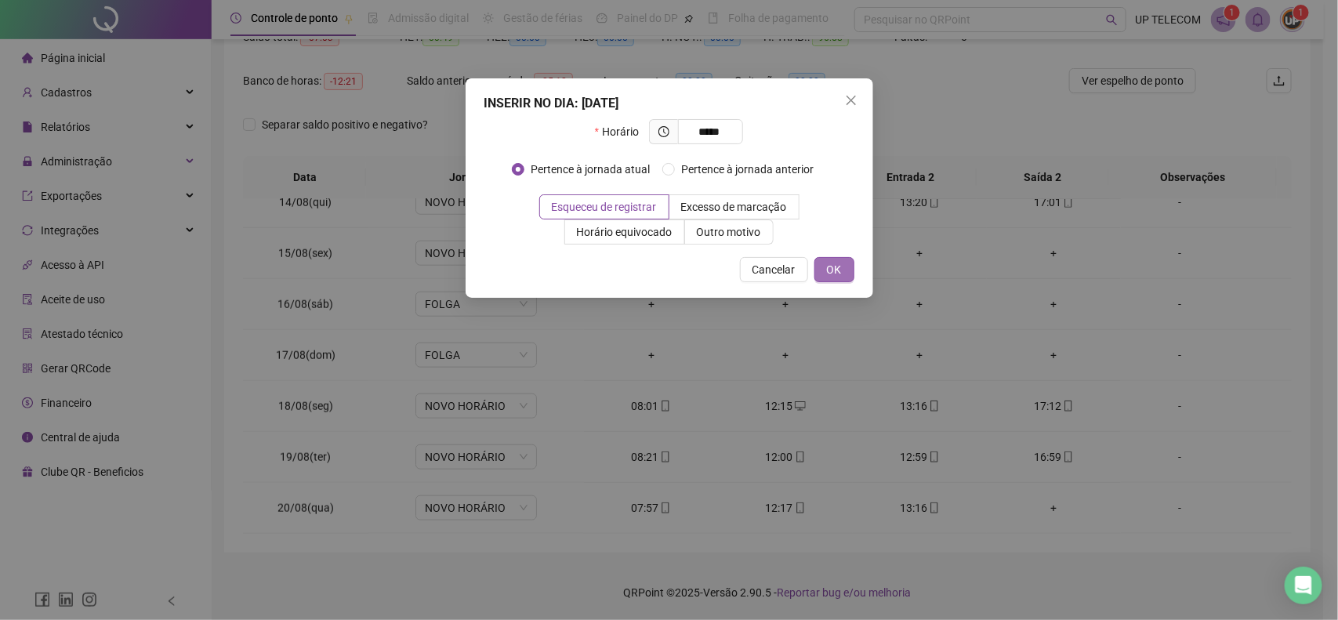
type input "*****"
click at [829, 261] on span "OK" at bounding box center [834, 269] width 15 height 17
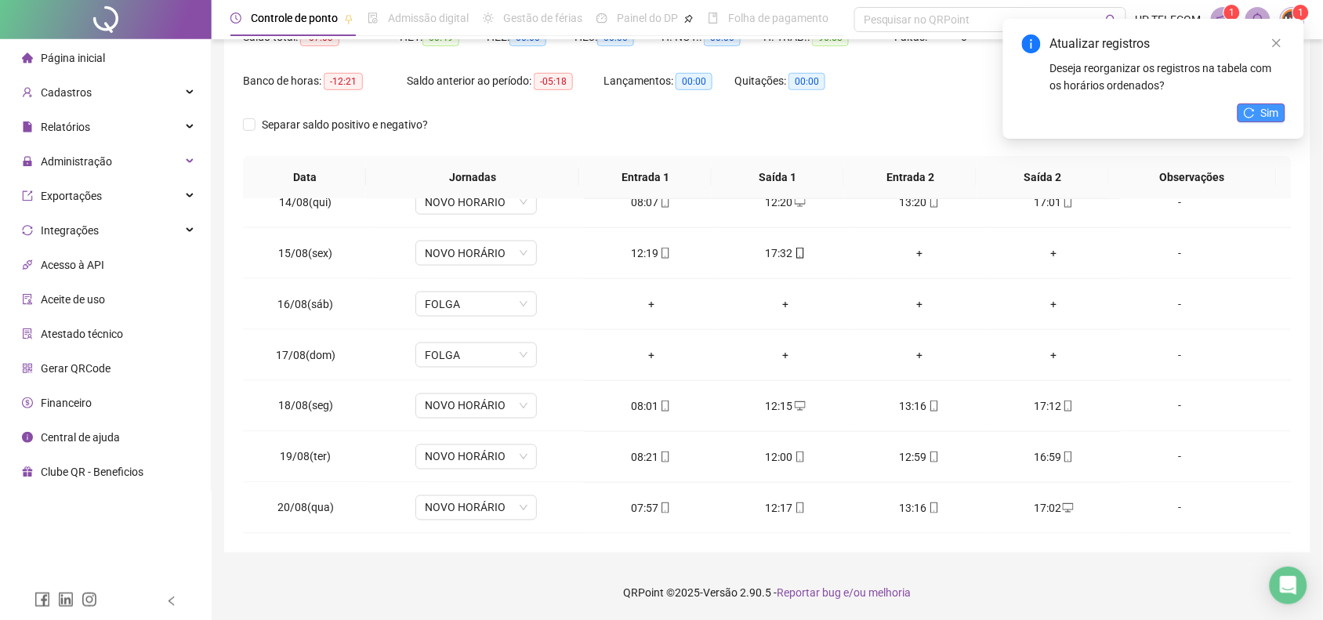
click at [1263, 114] on span "Sim" at bounding box center [1270, 112] width 18 height 17
